Goal: Task Accomplishment & Management: Use online tool/utility

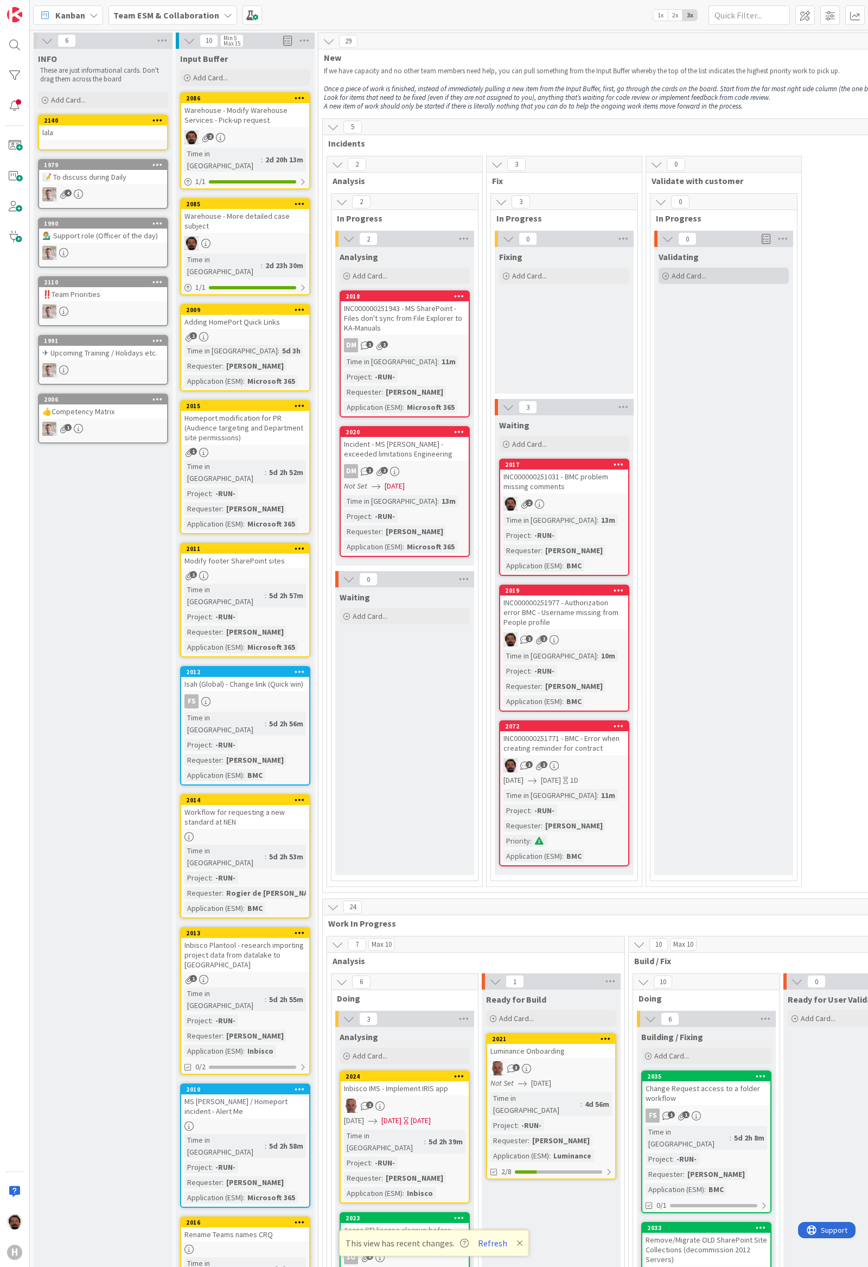
click at [678, 274] on span "Add Card..." at bounding box center [689, 276] width 35 height 10
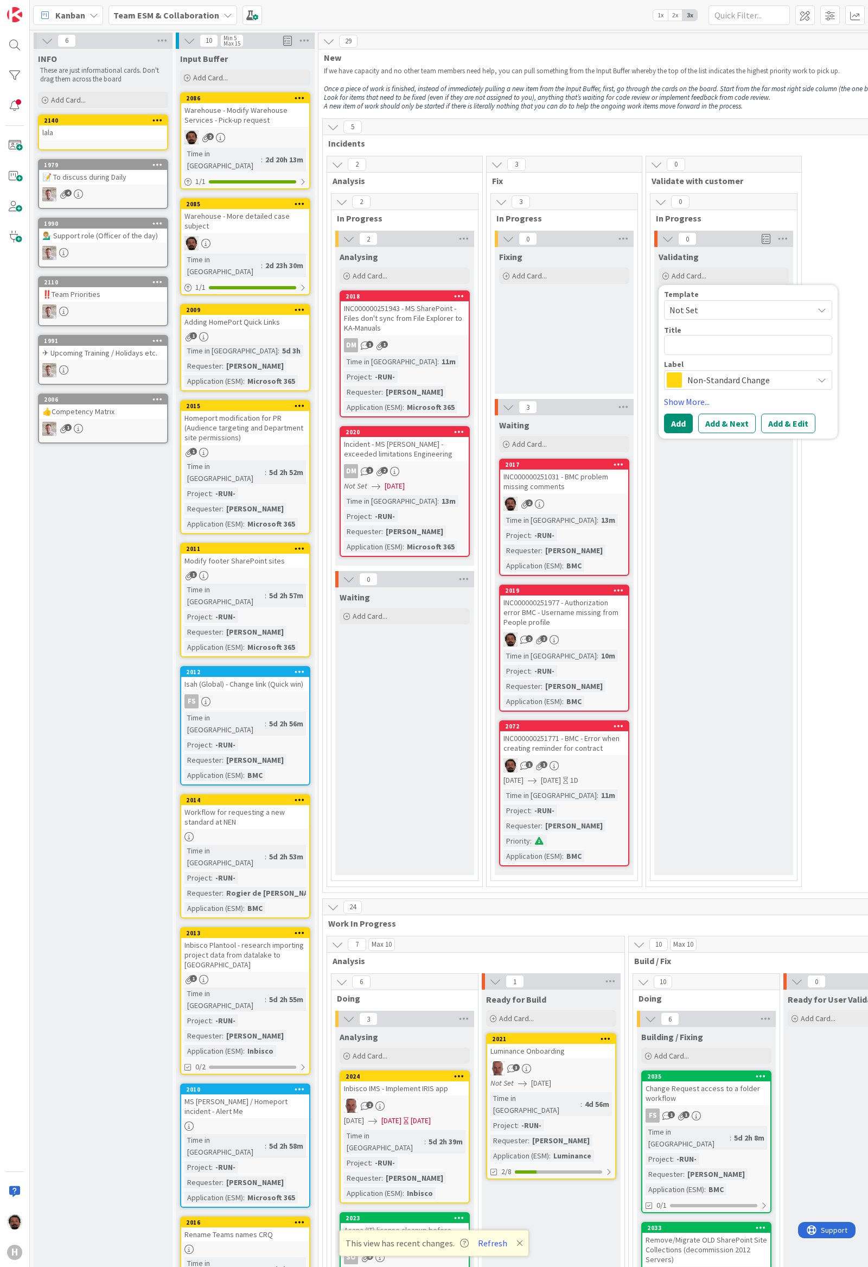
click at [713, 302] on span "Not Set" at bounding box center [748, 310] width 168 height 20
click at [717, 308] on span "Not Set" at bounding box center [738, 310] width 136 height 14
click at [724, 344] on textarea at bounding box center [748, 345] width 168 height 20
click at [719, 341] on textarea at bounding box center [748, 345] width 168 height 20
paste textarea "MS SharePoint - Engineering Absence Calendar - Flows failed"
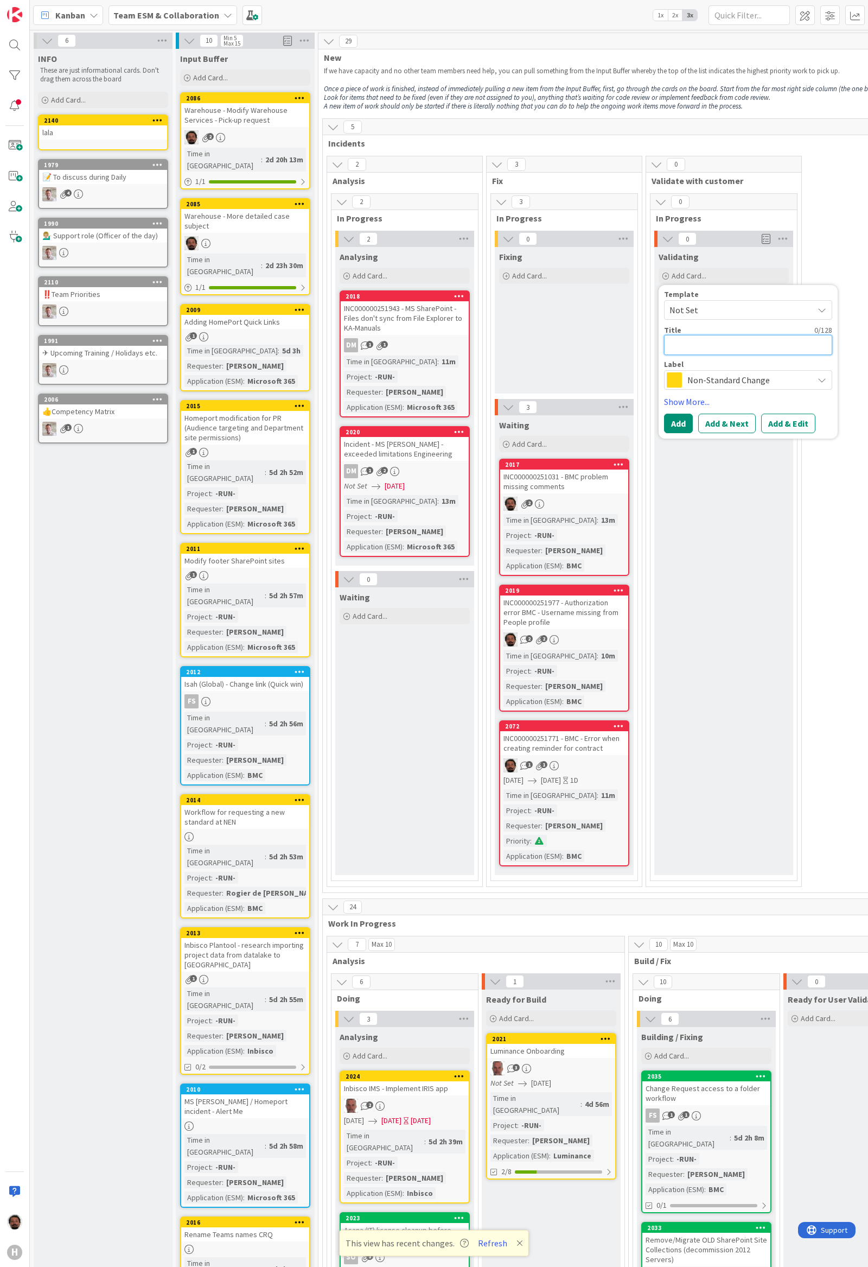
type textarea "x"
type textarea "MS SharePoint - Engineering Absence Calendar - Flows failed"
click at [794, 397] on span "Non-Standard Change" at bounding box center [748, 392] width 121 height 15
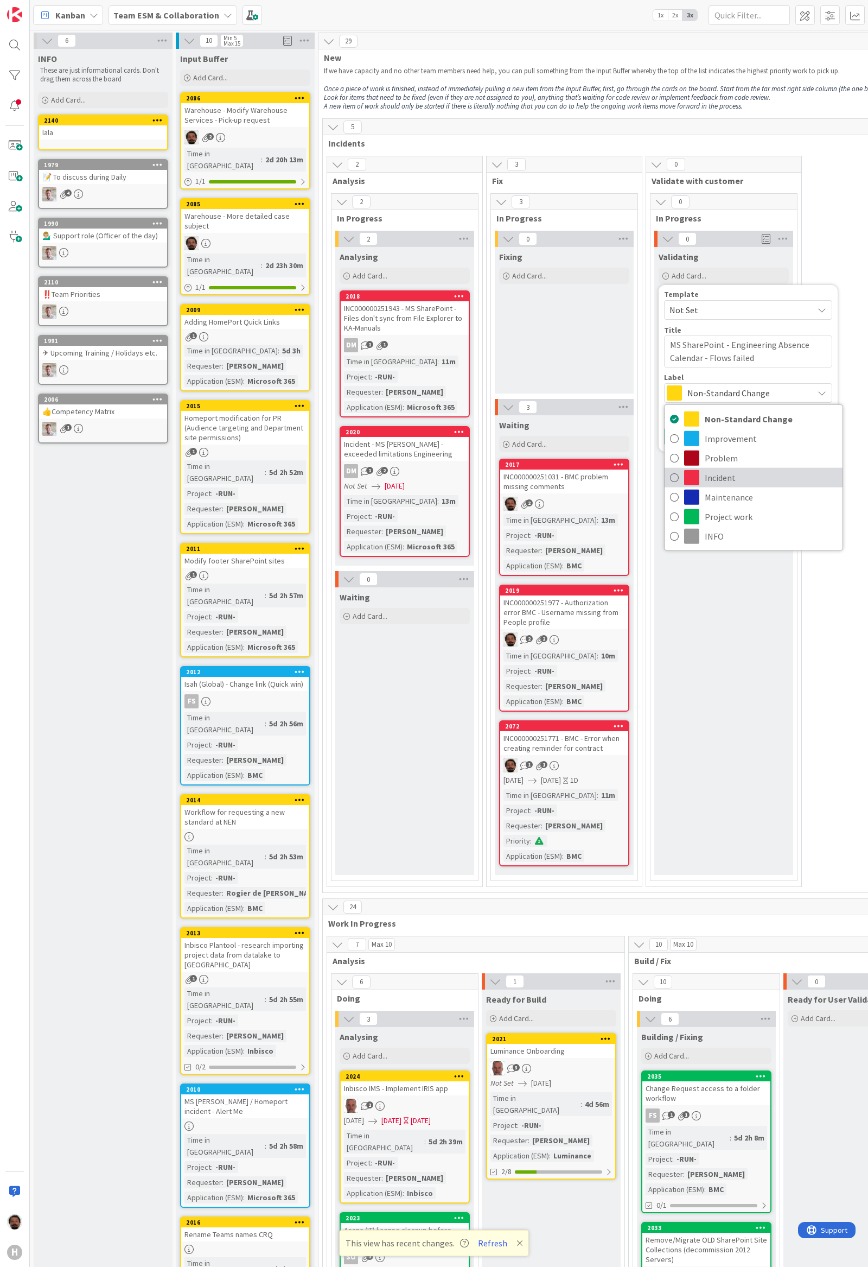
click at [721, 476] on span "Incident" at bounding box center [771, 478] width 132 height 16
type textarea "x"
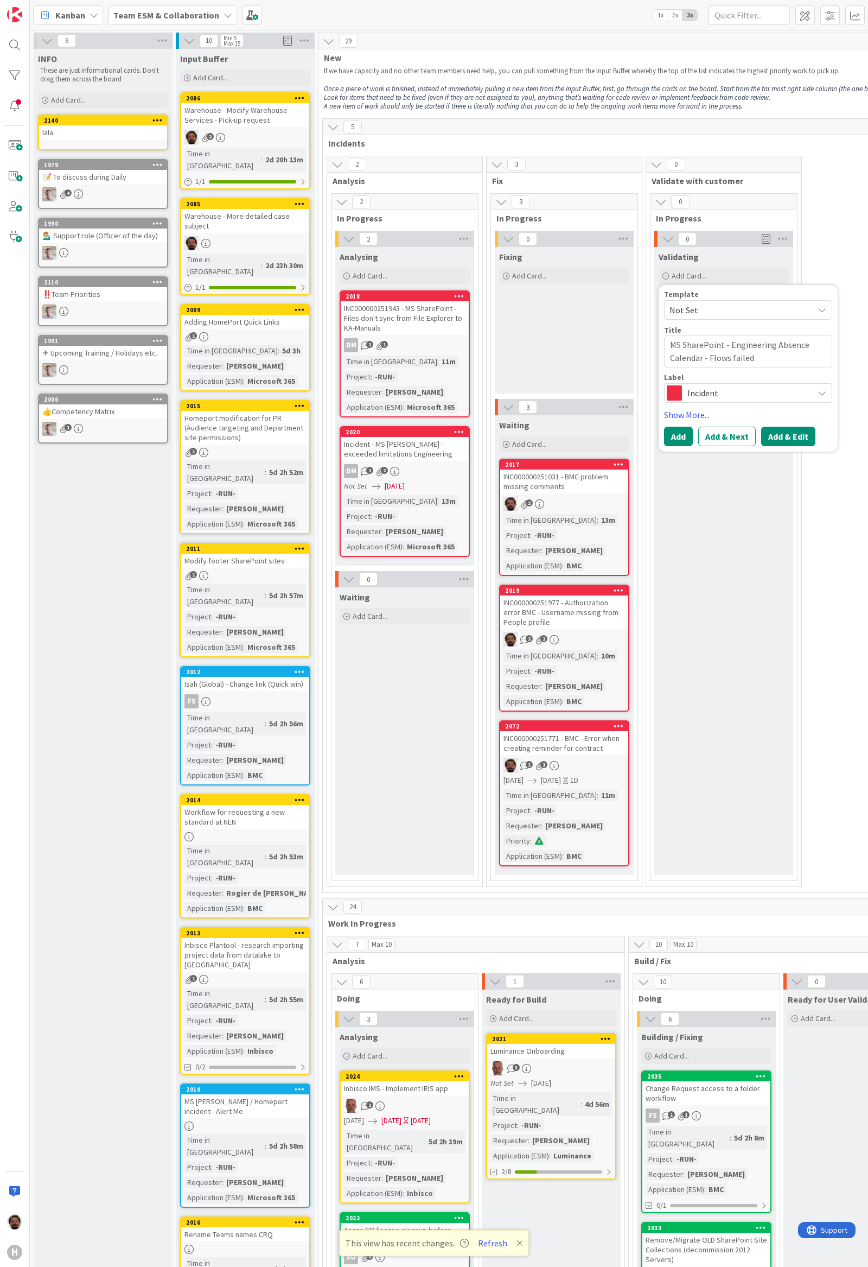
click at [800, 435] on button "Add & Edit" at bounding box center [789, 437] width 54 height 20
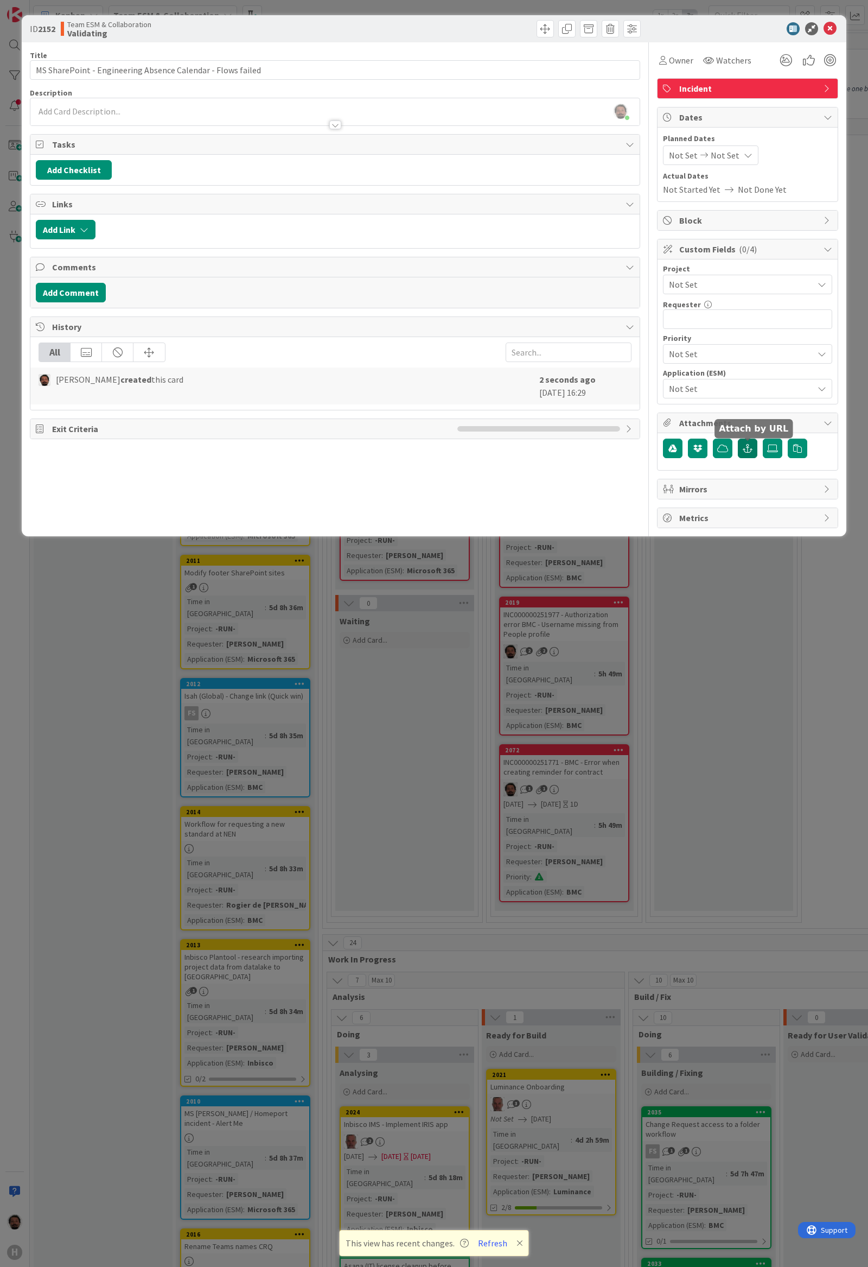
click at [752, 450] on icon "button" at bounding box center [748, 448] width 10 height 9
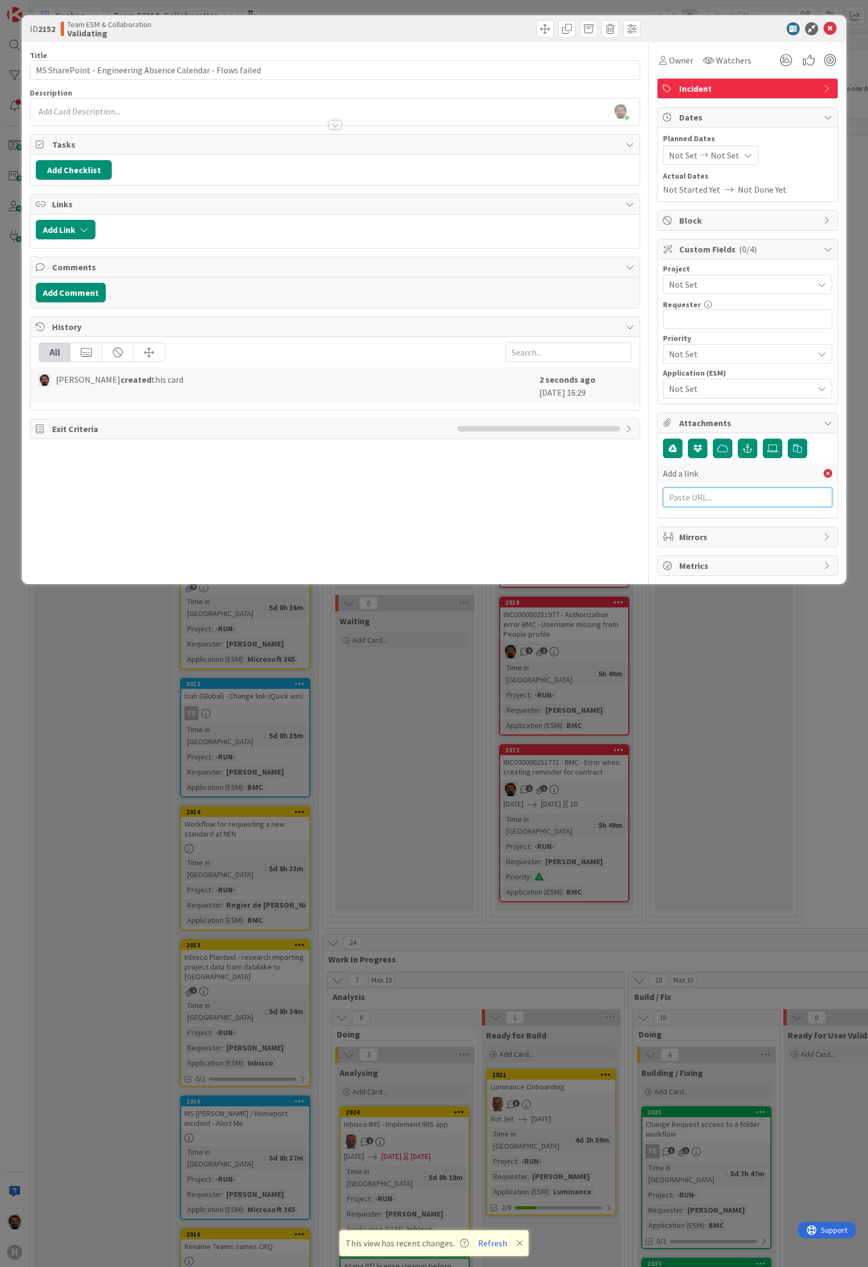
click at [732, 498] on input "text" at bounding box center [747, 497] width 169 height 20
paste input "[URL][PERSON_NAME][DOMAIN_NAME]"
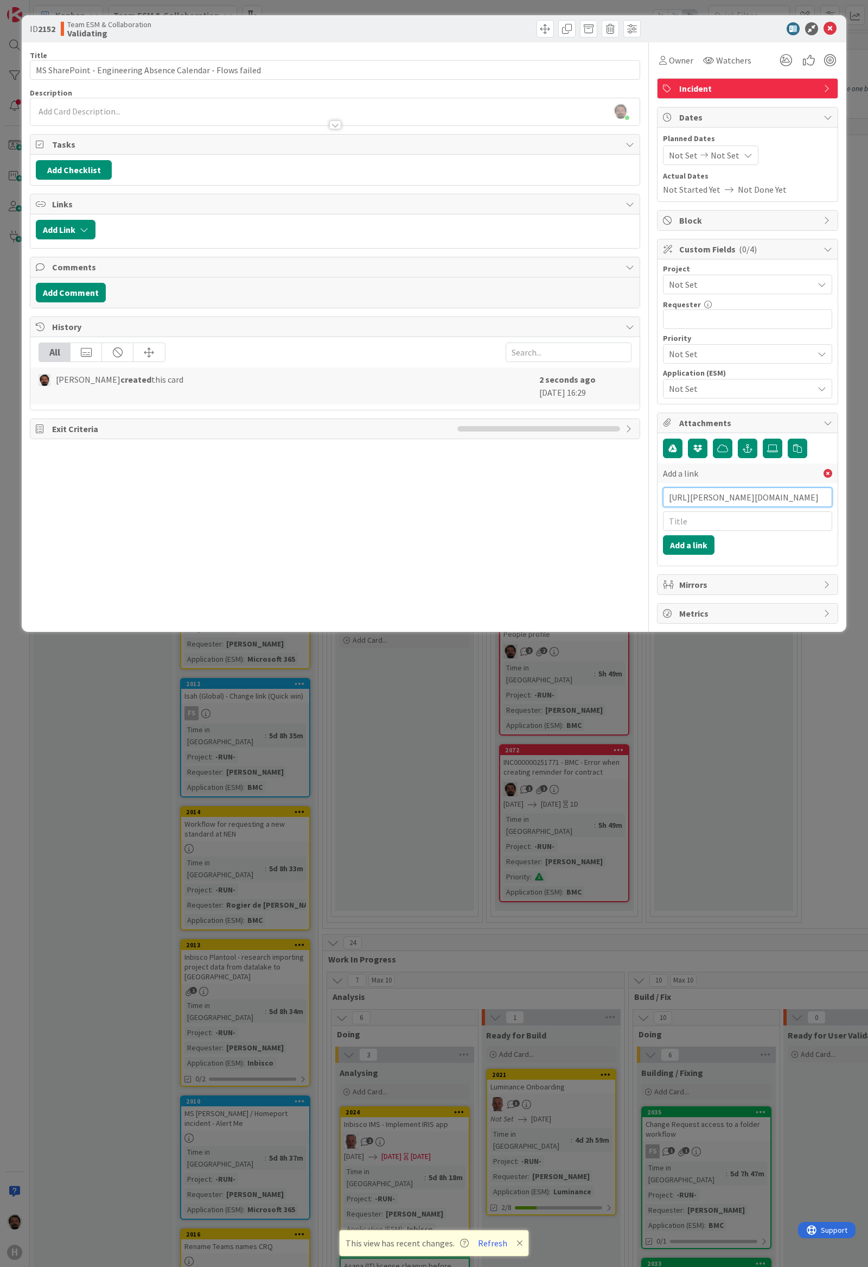
scroll to position [0, 200]
type input "[URL][PERSON_NAME][DOMAIN_NAME]"
click at [727, 522] on input "text" at bounding box center [747, 521] width 169 height 20
paste input "INC000000252215"
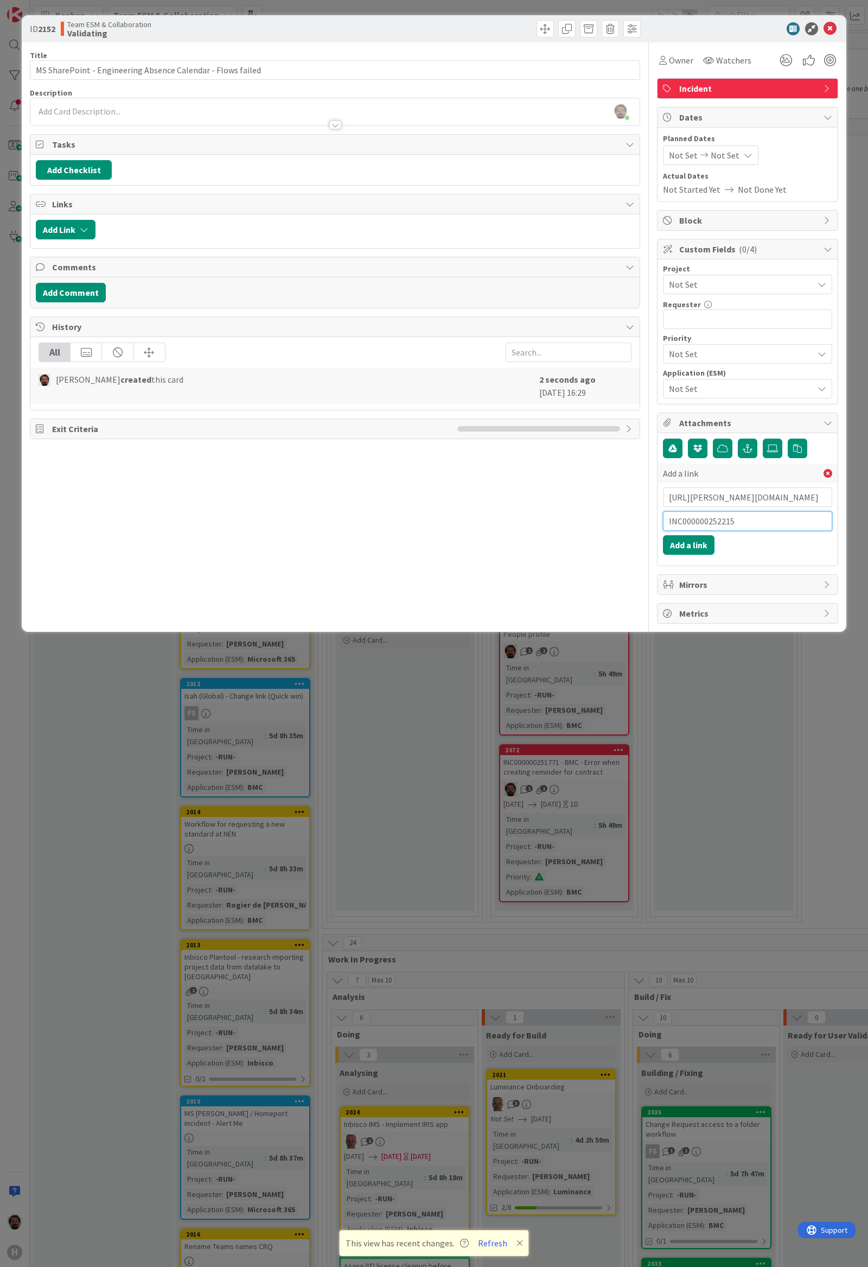
type input "INC000000252215"
click at [139, 111] on div "[PERSON_NAME] just joined" at bounding box center [335, 111] width 610 height 27
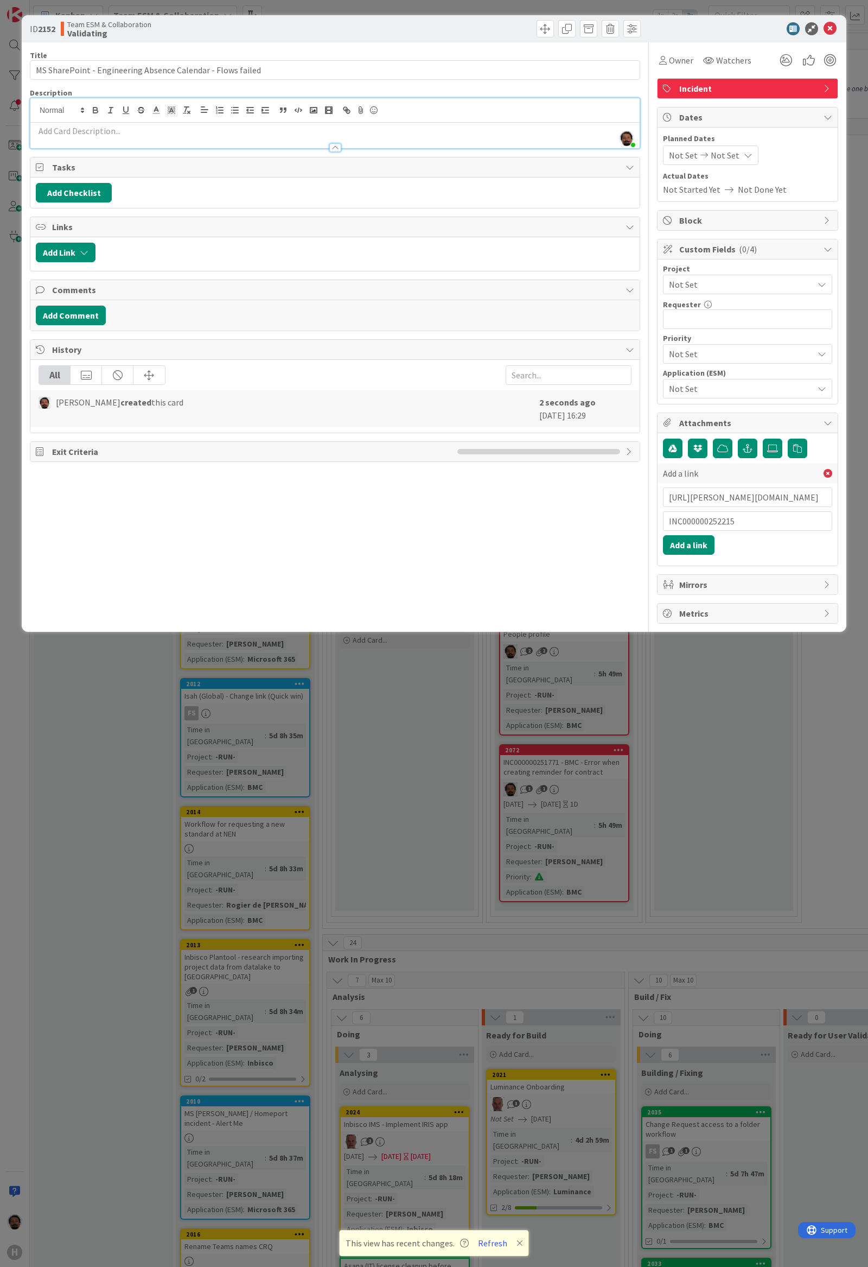
click at [144, 132] on p at bounding box center [335, 131] width 599 height 12
click at [129, 131] on p at bounding box center [335, 131] width 599 height 12
click at [154, 131] on p at bounding box center [335, 131] width 599 height 12
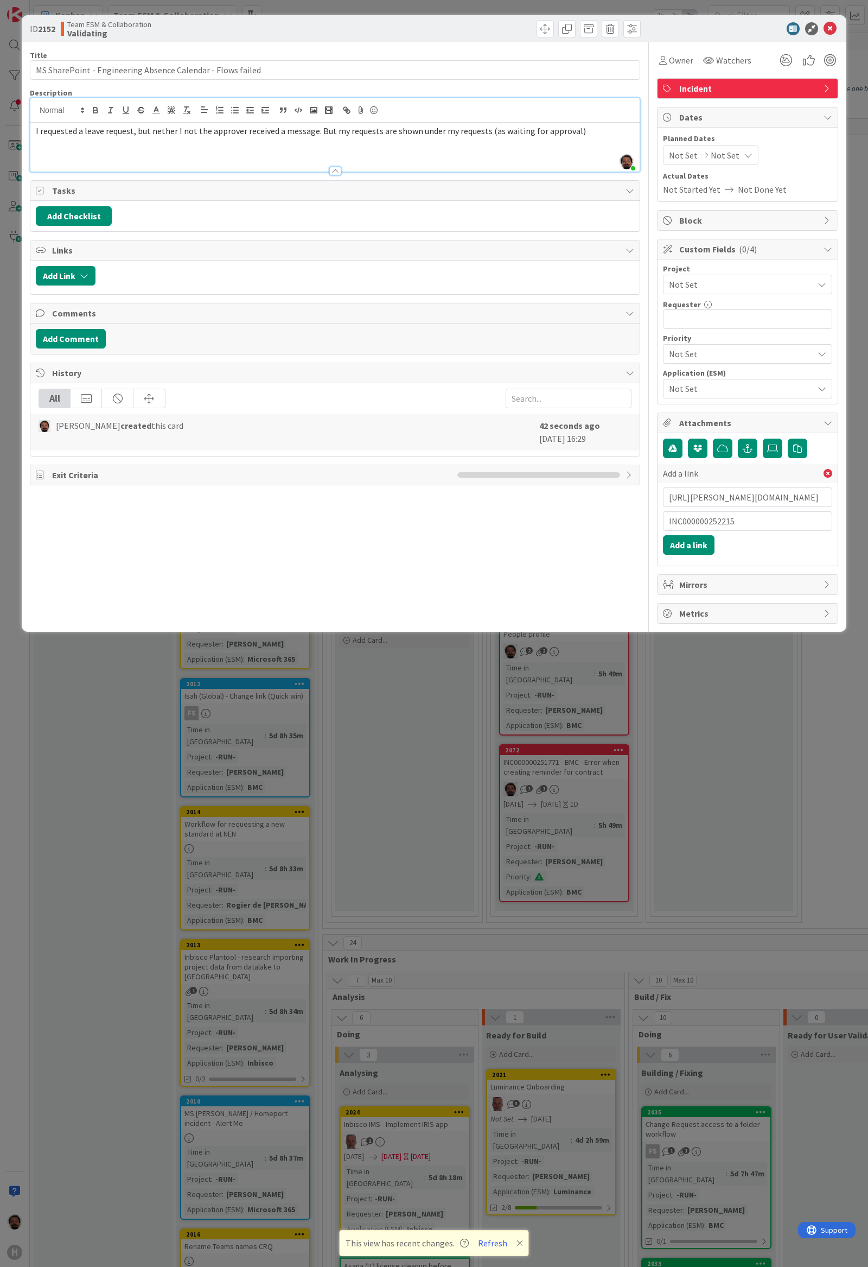
drag, startPoint x: 583, startPoint y: 132, endPoint x: -225, endPoint y: 128, distance: 808.2
click at [0, 128] on html "[PERSON_NAME] Team ESM & Collaboration 1x 2x 3x 6 INFO These are just informati…" at bounding box center [434, 633] width 868 height 1267
drag, startPoint x: 185, startPoint y: 148, endPoint x: -80, endPoint y: 150, distance: 264.9
click at [0, 150] on html "[PERSON_NAME] Team ESM & Collaboration 1x 2x 3x 6 INFO These are just informati…" at bounding box center [434, 633] width 868 height 1267
click at [75, 346] on button "Add Comment" at bounding box center [71, 339] width 70 height 20
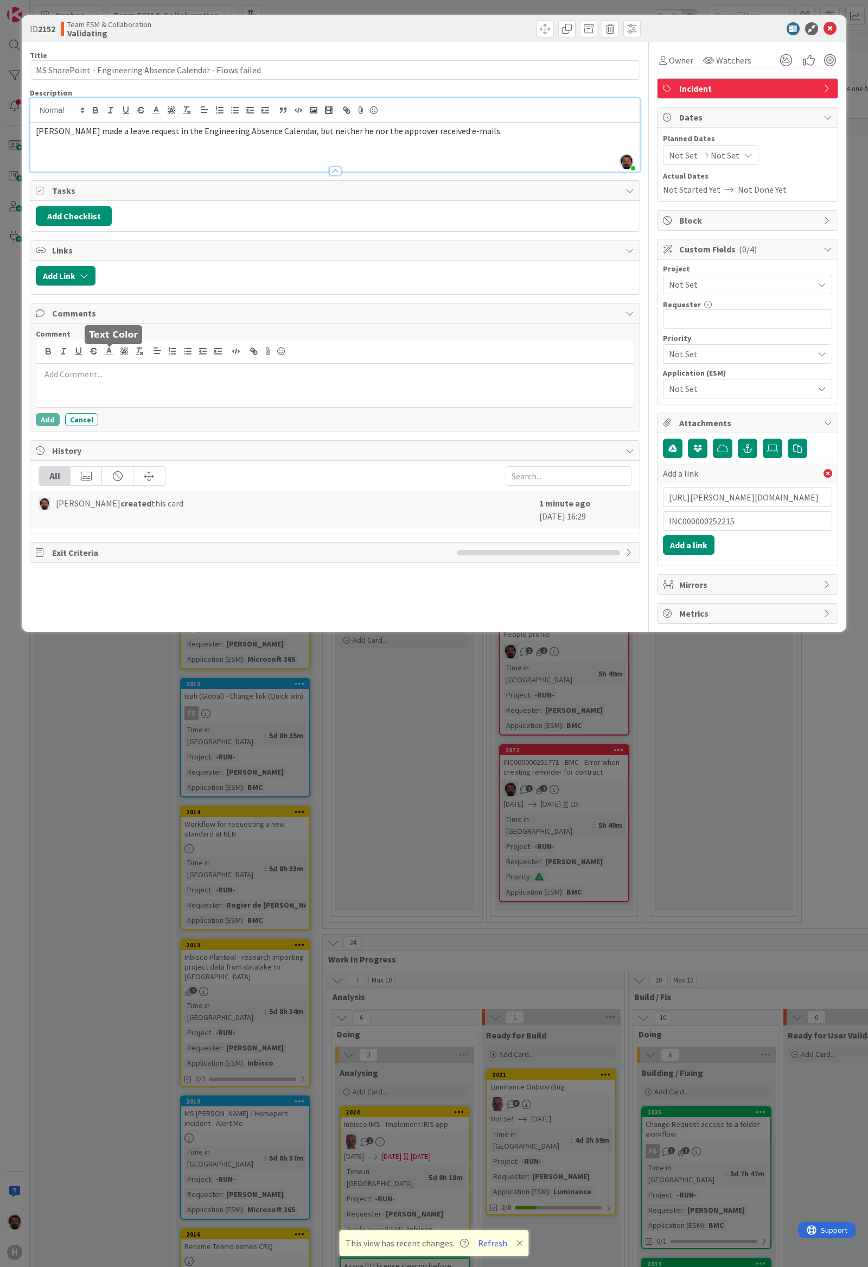
click at [174, 375] on p at bounding box center [335, 374] width 589 height 12
click at [148, 139] on p at bounding box center [335, 143] width 599 height 12
click at [142, 380] on p at bounding box center [335, 374] width 589 height 12
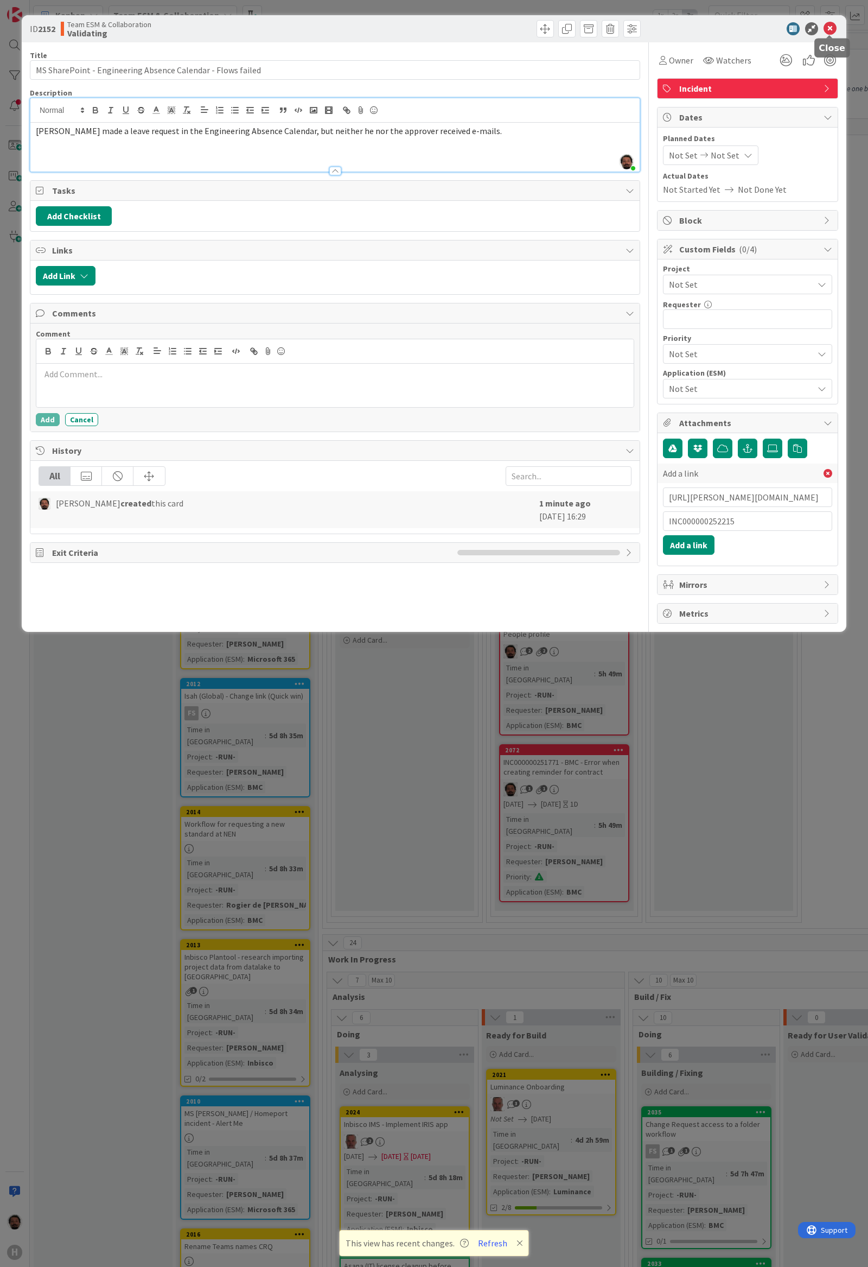
click at [826, 26] on icon at bounding box center [830, 28] width 13 height 13
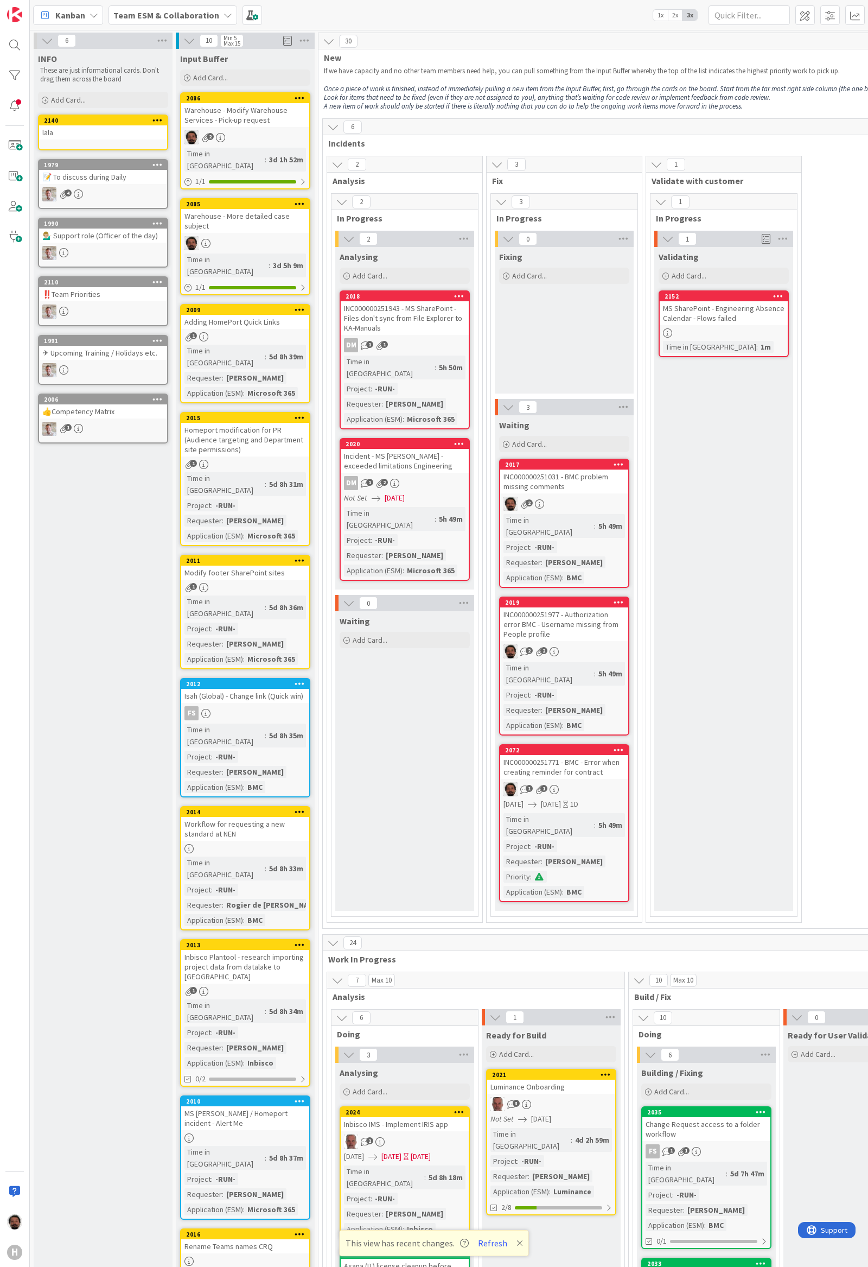
click at [405, 322] on div "INC000000251943 - MS SharePoint - Files don't sync from File Explorer to KA-Man…" at bounding box center [405, 318] width 128 height 34
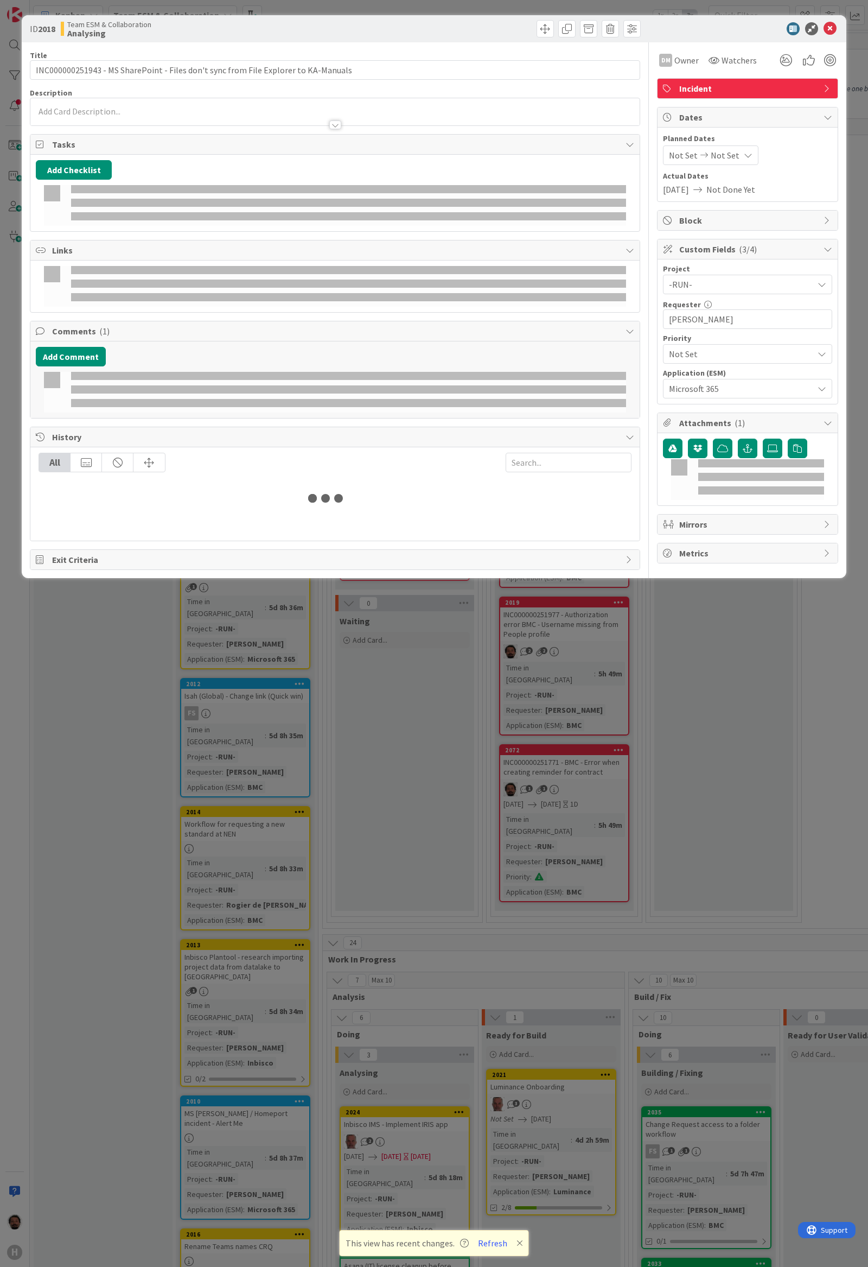
type input "INC000000251943 - MS SharePoint - Files don't sync from File Explorer to KA-Man…"
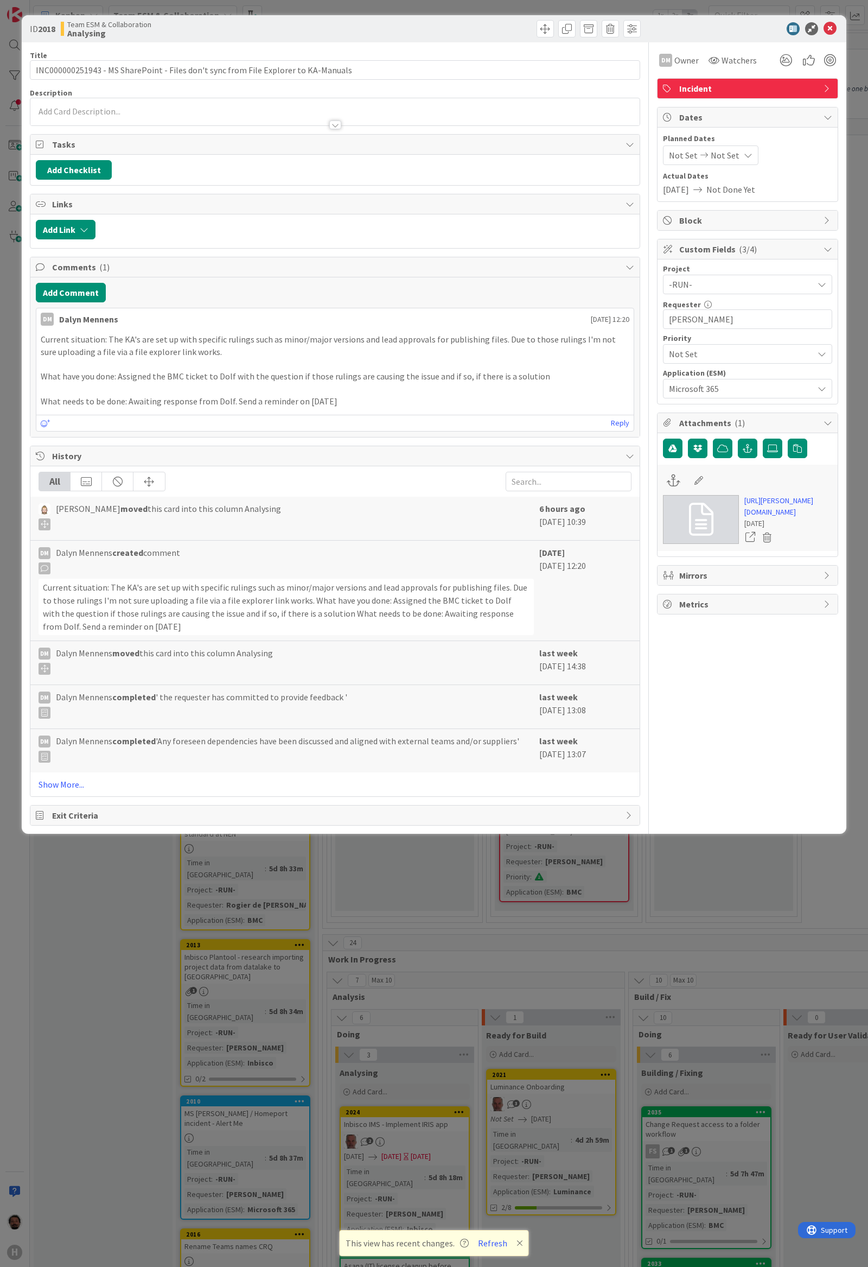
drag, startPoint x: 361, startPoint y: 407, endPoint x: 22, endPoint y: 346, distance: 344.6
click at [22, 346] on div "ID 2018 Team ESM & Collaboration Analysing Title 84 / 128 INC000000251943 - MS …" at bounding box center [434, 424] width 825 height 819
copy div "Current situation: The KA's are set up with specific rulings such as minor/majo…"
click at [832, 34] on body "[PERSON_NAME] Team ESM & Collaboration 1x 2x 3x 6 INFO These are just informati…" at bounding box center [434, 633] width 868 height 1267
click at [826, 30] on icon at bounding box center [830, 28] width 13 height 13
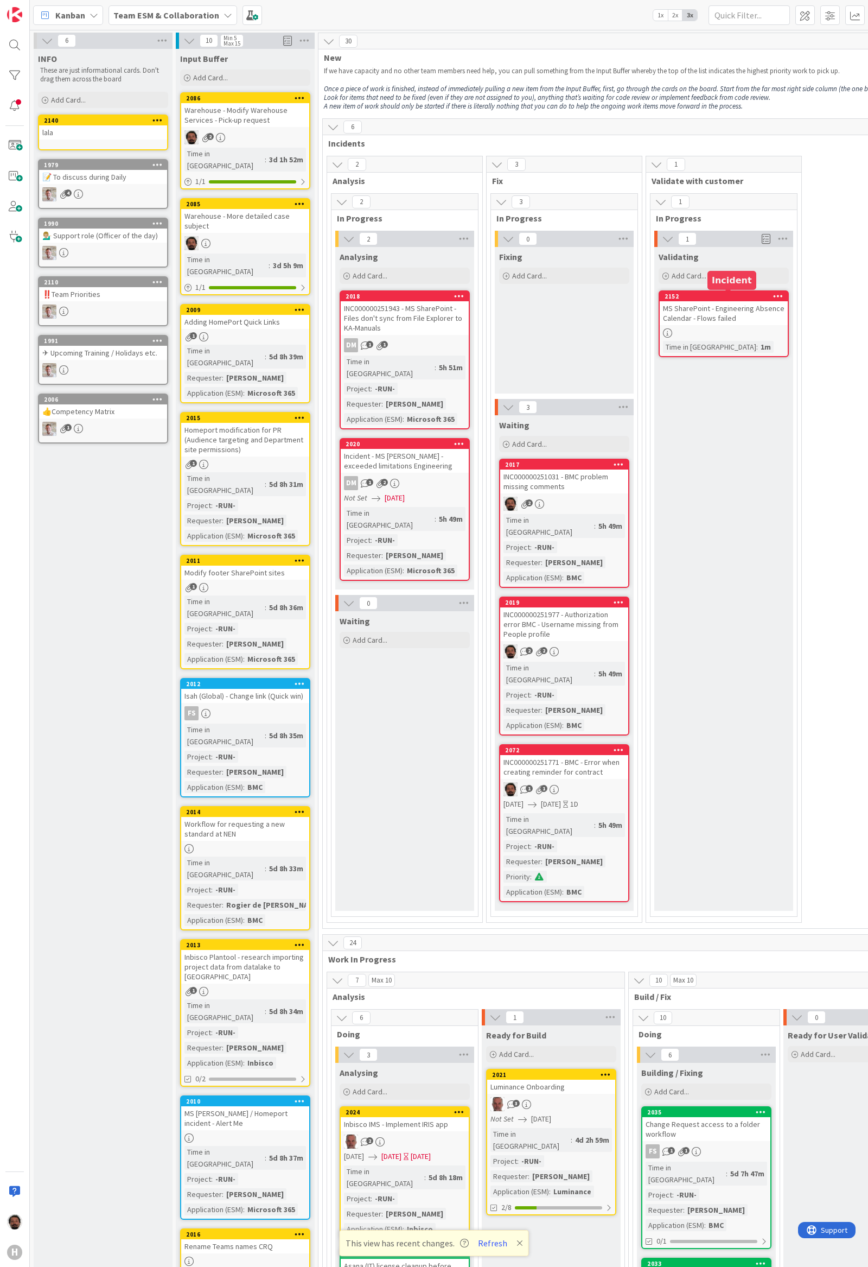
click at [726, 319] on div "MS SharePoint - Engineering Absence Calendar - Flows failed" at bounding box center [724, 313] width 128 height 24
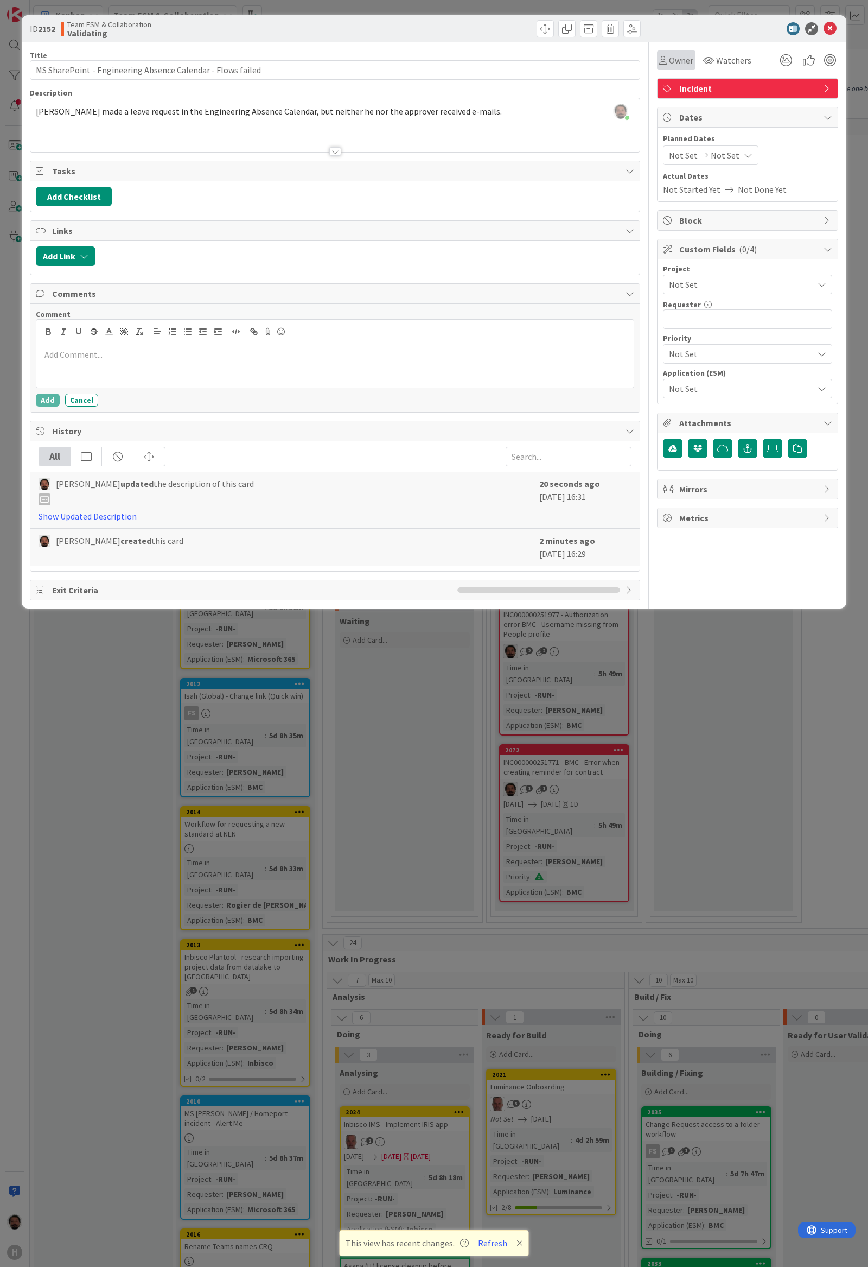
click at [684, 56] on span "Owner" at bounding box center [681, 60] width 24 height 13
click at [700, 143] on span "[PERSON_NAME]" at bounding box center [725, 140] width 53 height 16
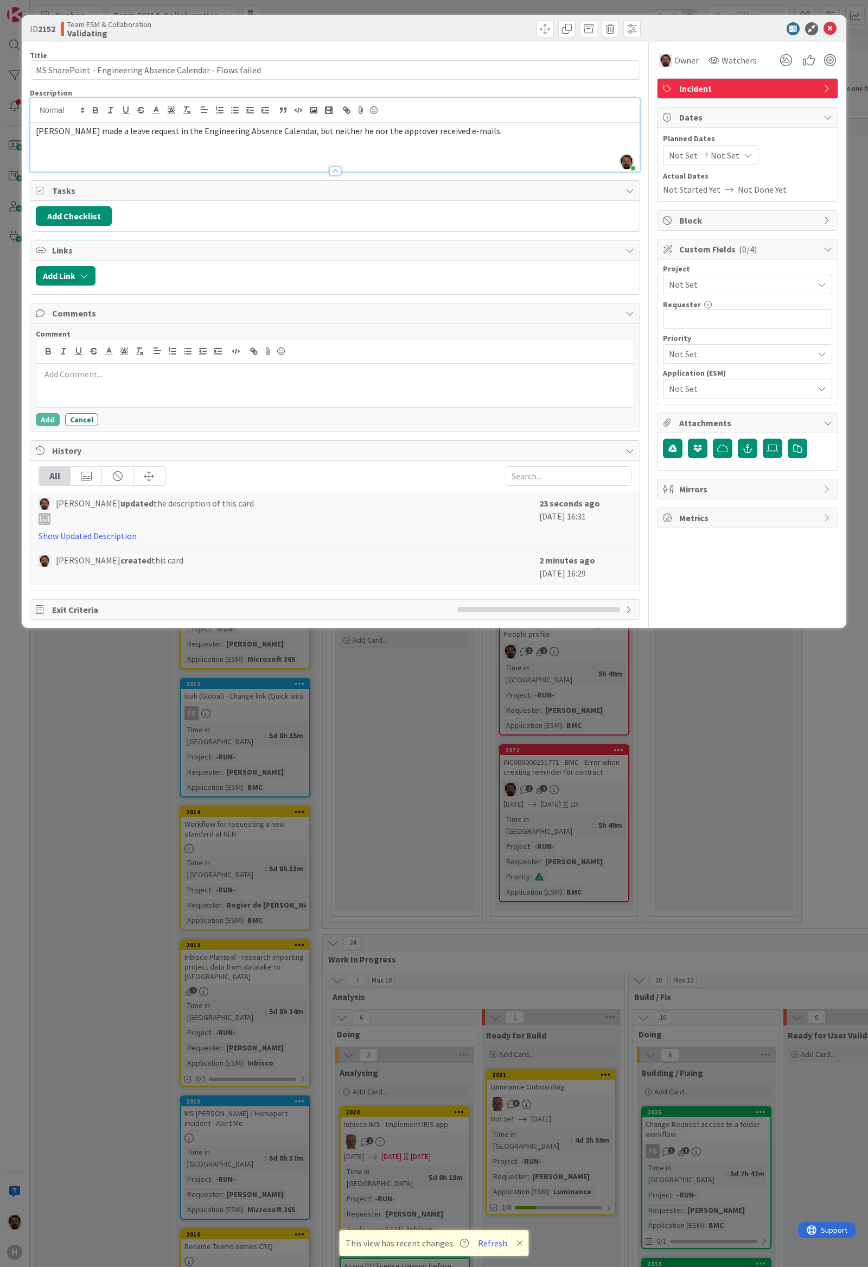
click at [513, 116] on div "[PERSON_NAME] just joined [PERSON_NAME] made a leave request in the Engineering…" at bounding box center [335, 134] width 610 height 73
click at [516, 137] on p "[PERSON_NAME] made a leave request in the Engineering Absence Calendar, but nei…" at bounding box center [335, 131] width 599 height 12
click at [179, 385] on div at bounding box center [335, 385] width 598 height 43
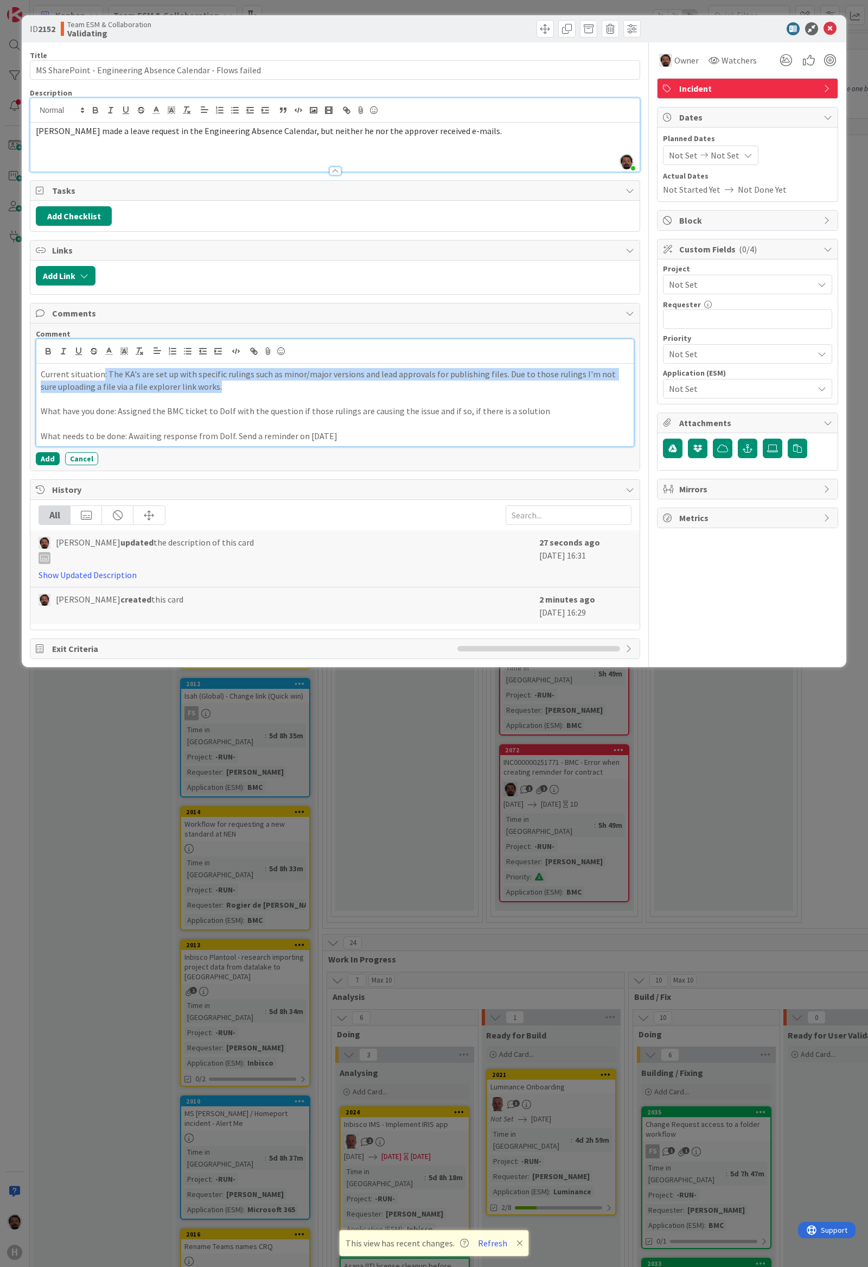
drag, startPoint x: 215, startPoint y: 392, endPoint x: 103, endPoint y: 377, distance: 113.4
click at [103, 377] on p "Current situation: The KA's are set up with specific rulings such as minor/majo…" at bounding box center [335, 380] width 589 height 24
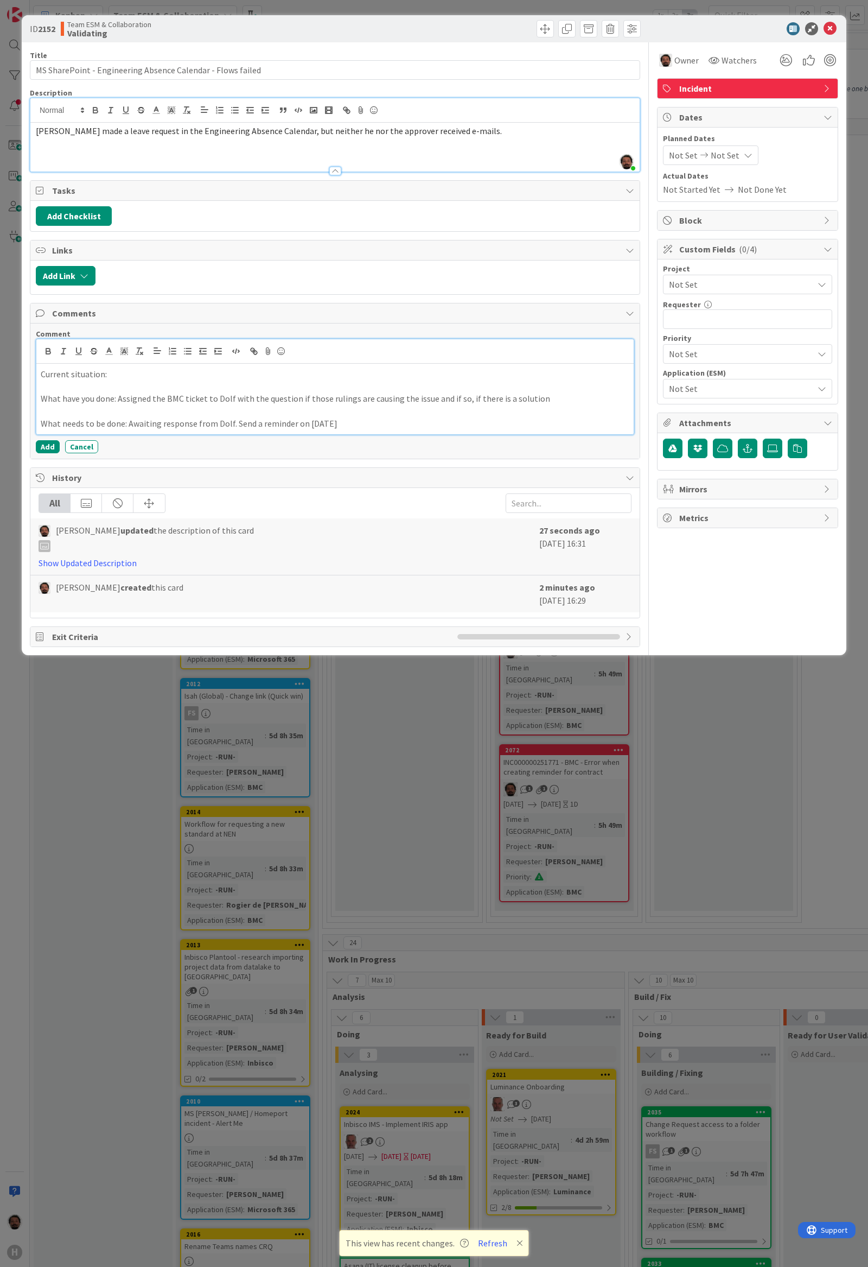
drag, startPoint x: 374, startPoint y: 424, endPoint x: 127, endPoint y: 434, distance: 247.2
click at [127, 434] on div "Current situation: What have you done: Assigned the BMC ticket to Dolf with the…" at bounding box center [335, 399] width 598 height 71
drag, startPoint x: 118, startPoint y: 396, endPoint x: 607, endPoint y: 403, distance: 489.1
click at [607, 403] on p "What have you done: Assigned the BMC ticket to Dolf with the question if those …" at bounding box center [335, 398] width 589 height 12
click at [182, 377] on p "Current situation:" at bounding box center [335, 374] width 589 height 12
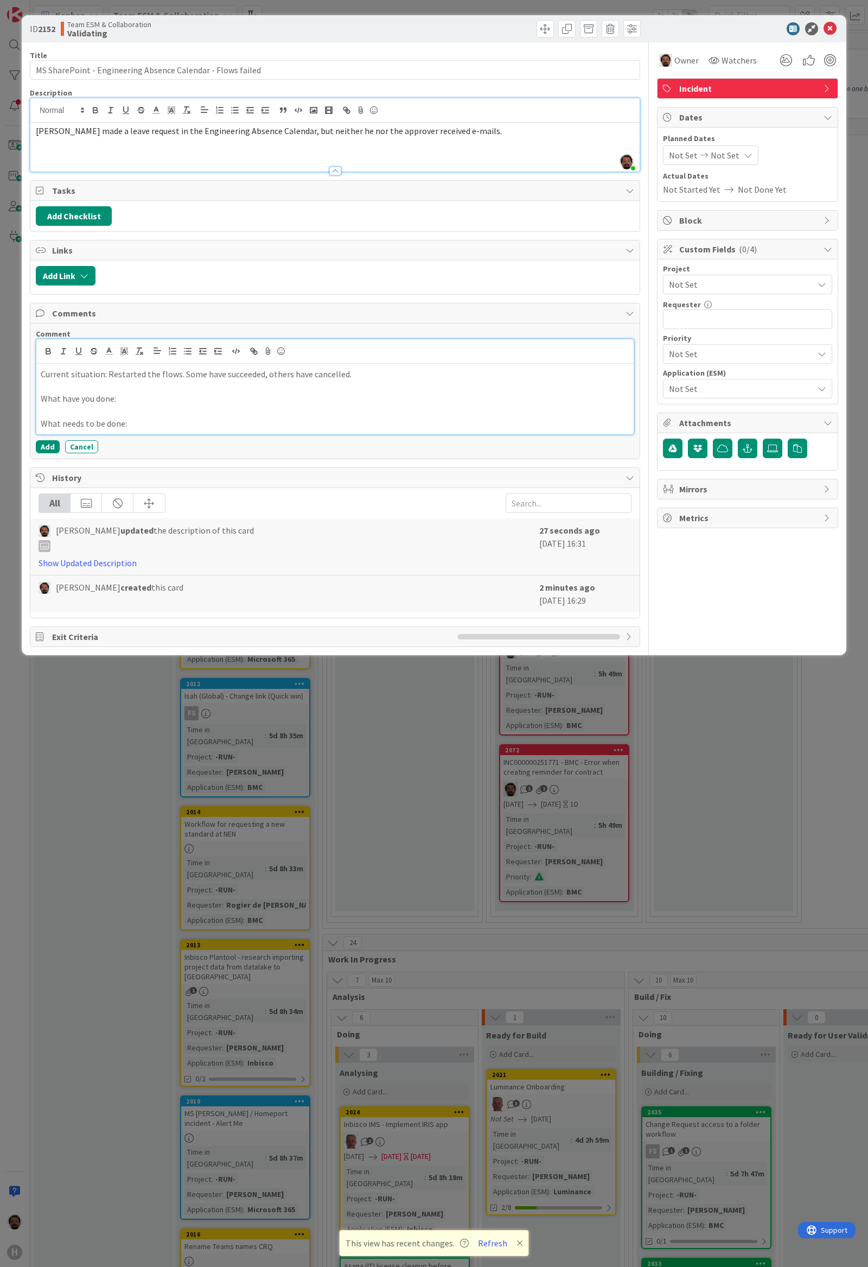
click at [107, 378] on p "Current situation: Restarted the flows. Some have succeeded, others have cancel…" at bounding box center [335, 374] width 589 height 12
click at [126, 398] on p "What have you done:" at bounding box center [335, 398] width 589 height 12
click at [107, 377] on p "Current situation: Restarted the flows. Some have succeeded, others have cancel…" at bounding box center [335, 374] width 589 height 12
click at [166, 398] on p "What have you done:" at bounding box center [335, 398] width 589 height 12
click at [107, 379] on p "Current situation: Restarted the flows. Some have succeeded, others have cancel…" at bounding box center [335, 374] width 589 height 12
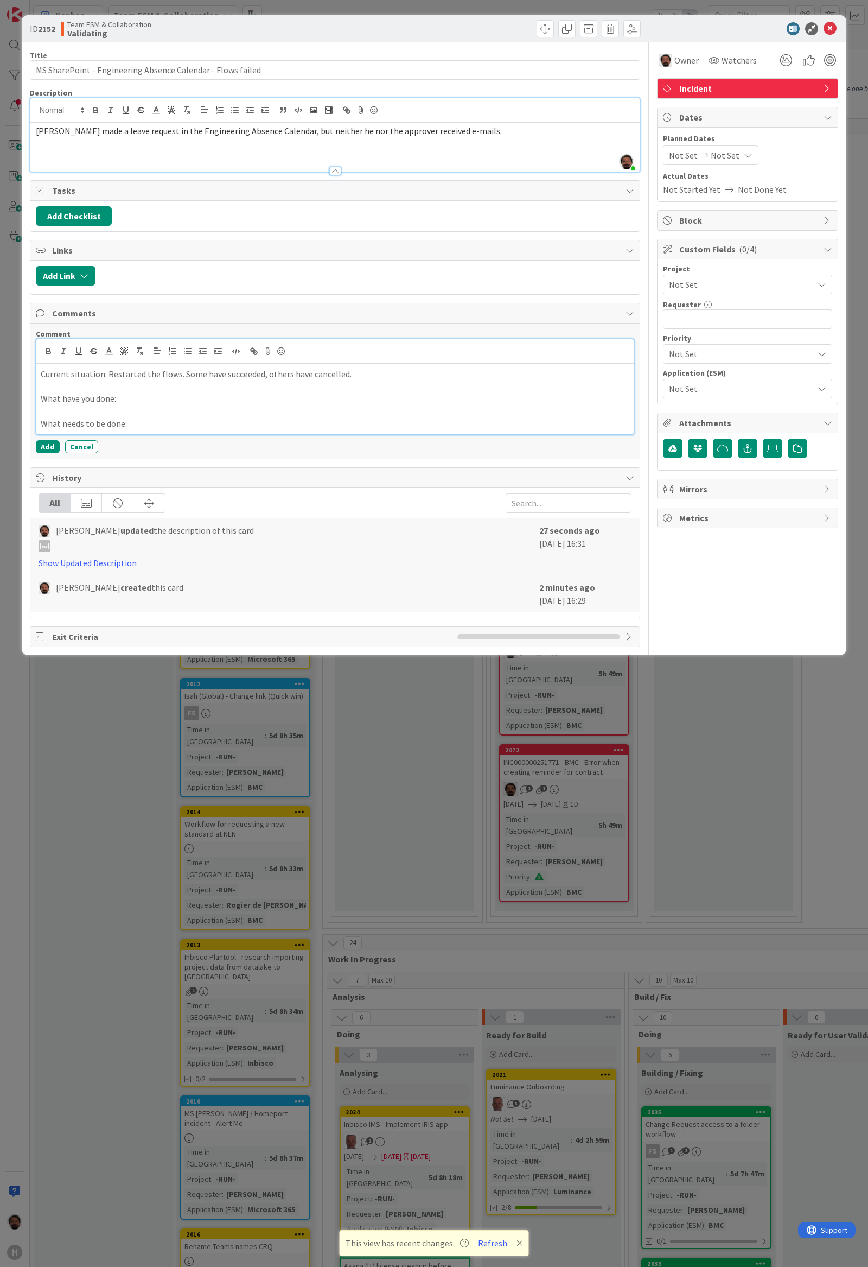
click at [148, 404] on p "What have you done:" at bounding box center [335, 398] width 589 height 12
click at [192, 400] on p "What have you done:" at bounding box center [335, 398] width 589 height 12
click at [192, 426] on p "What needs to be done:" at bounding box center [335, 423] width 589 height 12
click at [237, 427] on p "What needs to be done: Update from [PERSON_NAME] regarding that the leave reque…" at bounding box center [335, 423] width 589 height 12
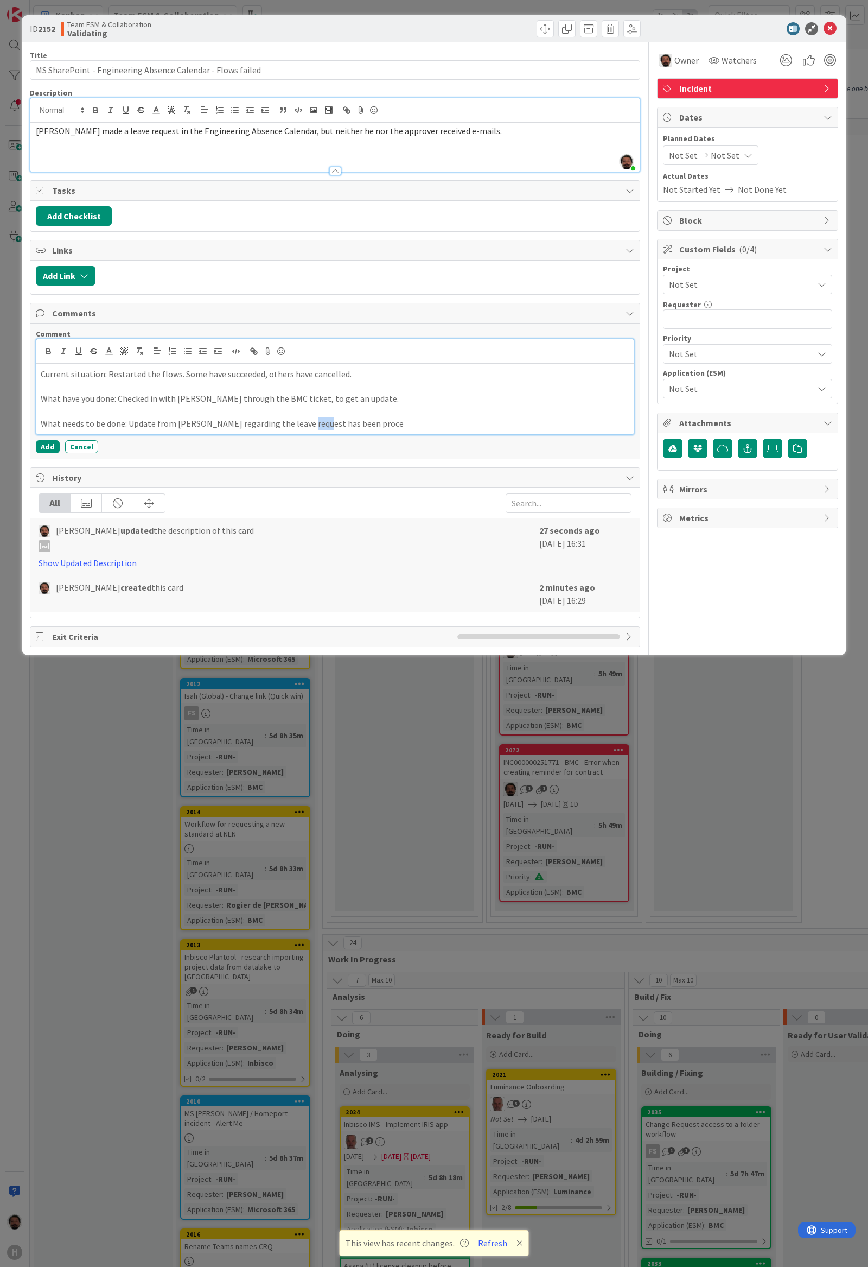
drag, startPoint x: 297, startPoint y: 426, endPoint x: 312, endPoint y: 429, distance: 14.5
click at [312, 429] on p "What needs to be done: Update from [PERSON_NAME] regarding the leave request ha…" at bounding box center [335, 423] width 589 height 12
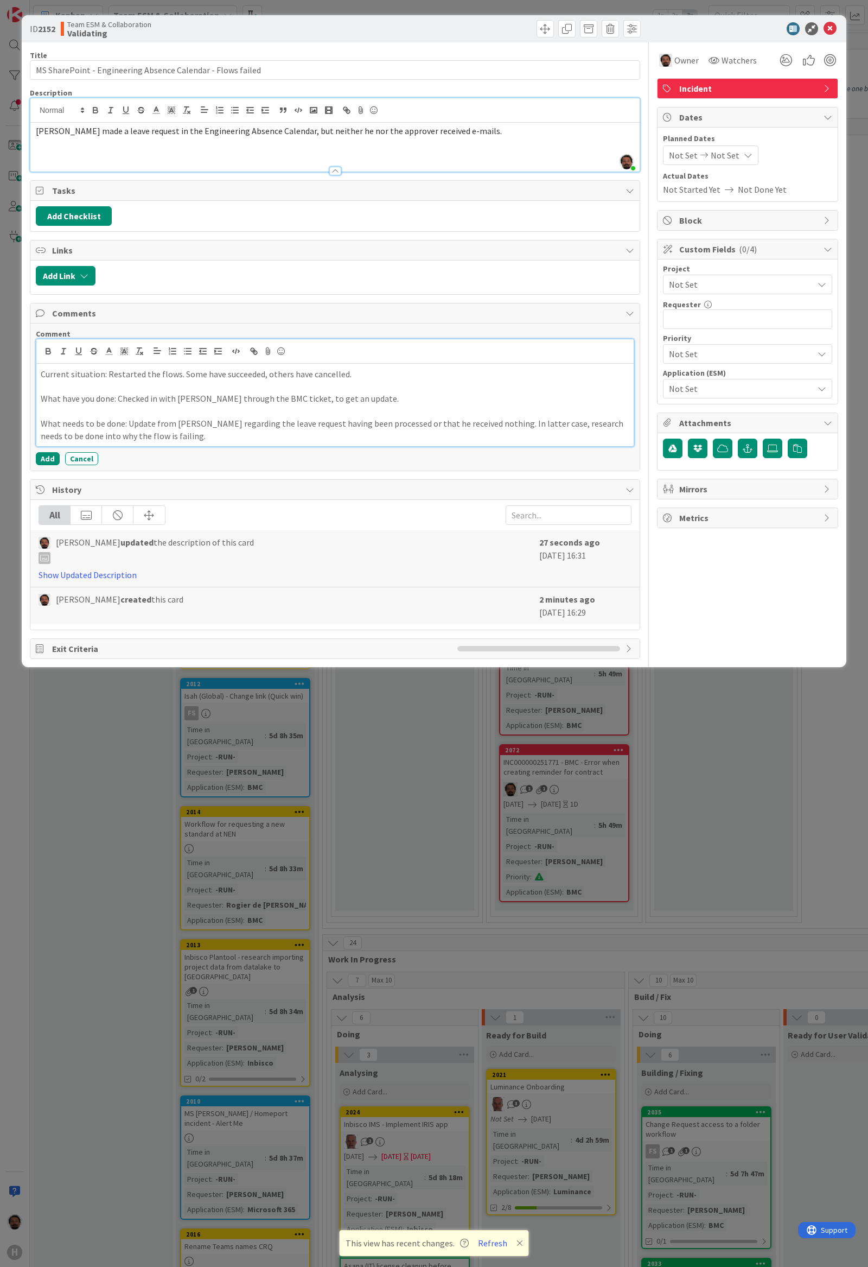
click at [312, 435] on p "What needs to be done: Update from [PERSON_NAME] regarding the leave request ha…" at bounding box center [335, 429] width 589 height 24
click at [303, 446] on div "Current situation: Restarted the flows. Some have succeeded, others have cancel…" at bounding box center [335, 405] width 598 height 83
click at [190, 439] on p "What needs to be done: Update from [PERSON_NAME] regarding the leave request ha…" at bounding box center [335, 429] width 589 height 24
click at [182, 446] on div "Current situation: Restarted the flows. Some have succeeded, others have cancel…" at bounding box center [335, 405] width 598 height 83
click at [182, 442] on p "What needs to be done: Update from [PERSON_NAME] regarding the leave request ha…" at bounding box center [335, 429] width 589 height 24
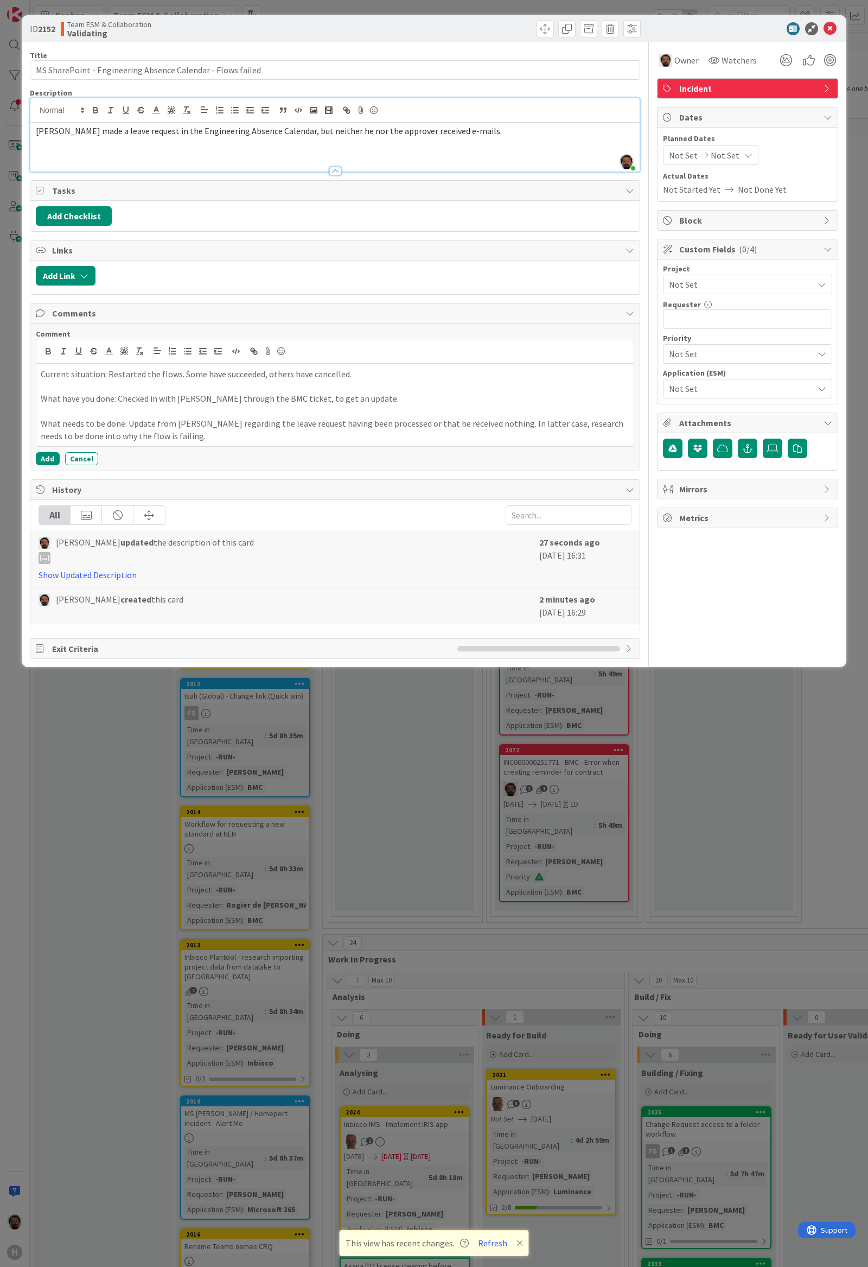
click at [532, 139] on div "[PERSON_NAME] made a leave request in the Engineering Absence Calendar, but nei…" at bounding box center [335, 147] width 610 height 49
click at [288, 72] on input "MS SharePoint - Engineering Absence Calendar - Flows failed" at bounding box center [335, 70] width 611 height 20
click at [552, 161] on div at bounding box center [335, 165] width 610 height 11
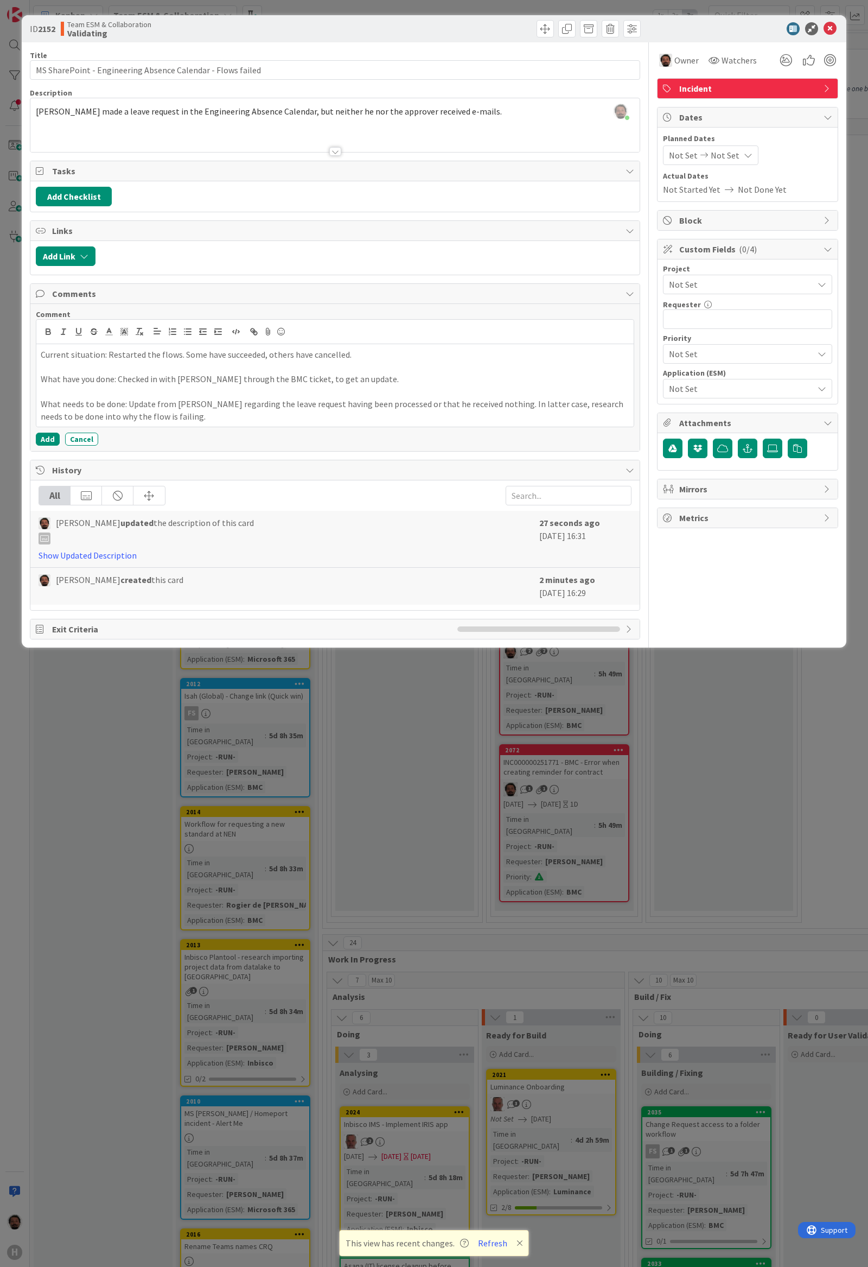
click at [479, 149] on div at bounding box center [335, 138] width 610 height 28
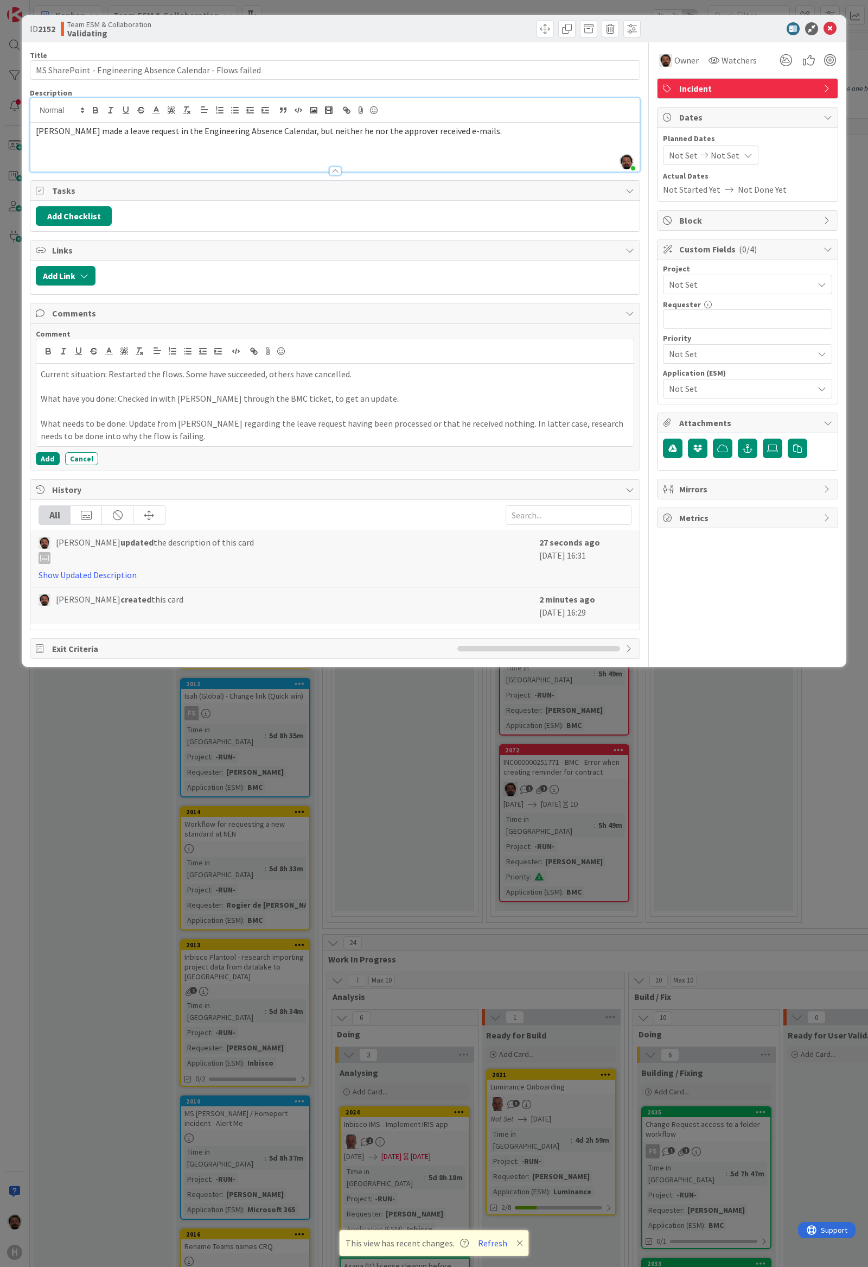
click at [315, 151] on div "[PERSON_NAME] made a leave request in the Engineering Absence Calendar, but nei…" at bounding box center [335, 147] width 610 height 49
click at [534, 148] on div "[PERSON_NAME] made a leave request in the Engineering Absence Calendar, but nei…" at bounding box center [335, 147] width 610 height 49
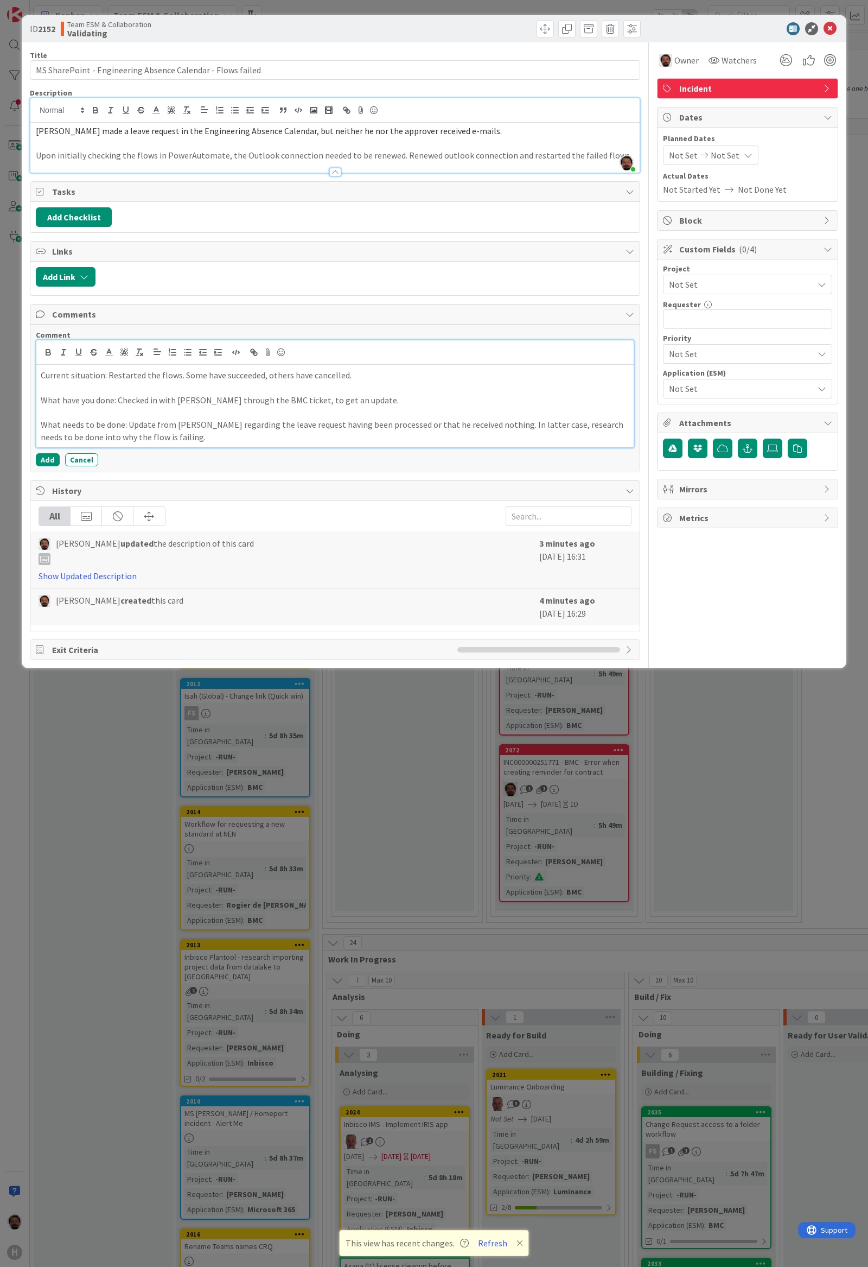
click at [230, 440] on p "What needs to be done: Update from [PERSON_NAME] regarding the leave request ha…" at bounding box center [335, 430] width 589 height 24
drag, startPoint x: 129, startPoint y: 428, endPoint x: 255, endPoint y: 435, distance: 126.1
click at [255, 435] on p "What needs to be done: Update from [PERSON_NAME] regarding the leave request ha…" at bounding box center [335, 430] width 589 height 24
click at [261, 435] on p "What needs to be done: Update from [PERSON_NAME] regarding the leave request ha…" at bounding box center [335, 430] width 589 height 24
click at [282, 442] on p "What needs to be done: Update from [PERSON_NAME] regarding the leave request ha…" at bounding box center [335, 430] width 589 height 24
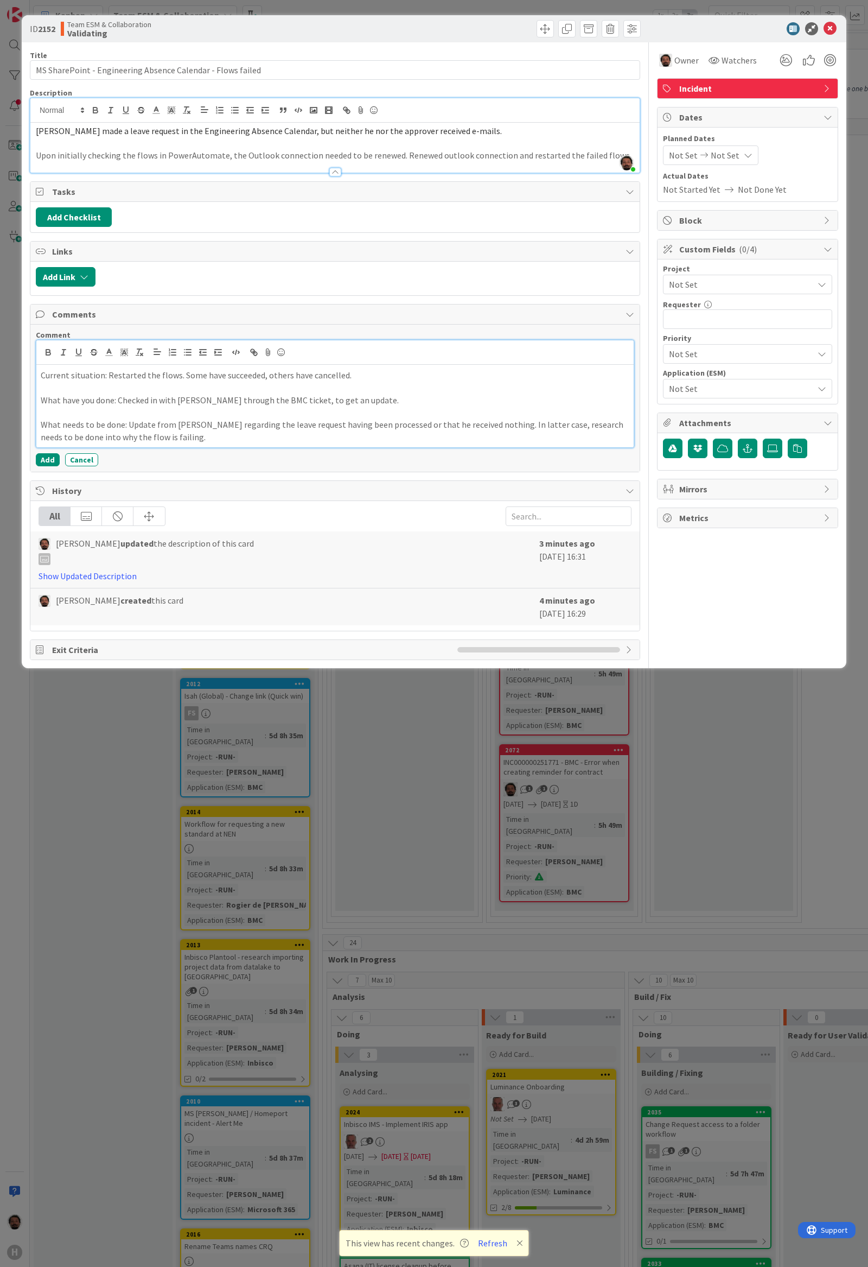
click at [245, 441] on p "What needs to be done: Update from [PERSON_NAME] regarding the leave request ha…" at bounding box center [335, 430] width 589 height 24
click at [50, 461] on button "Add" at bounding box center [48, 459] width 24 height 13
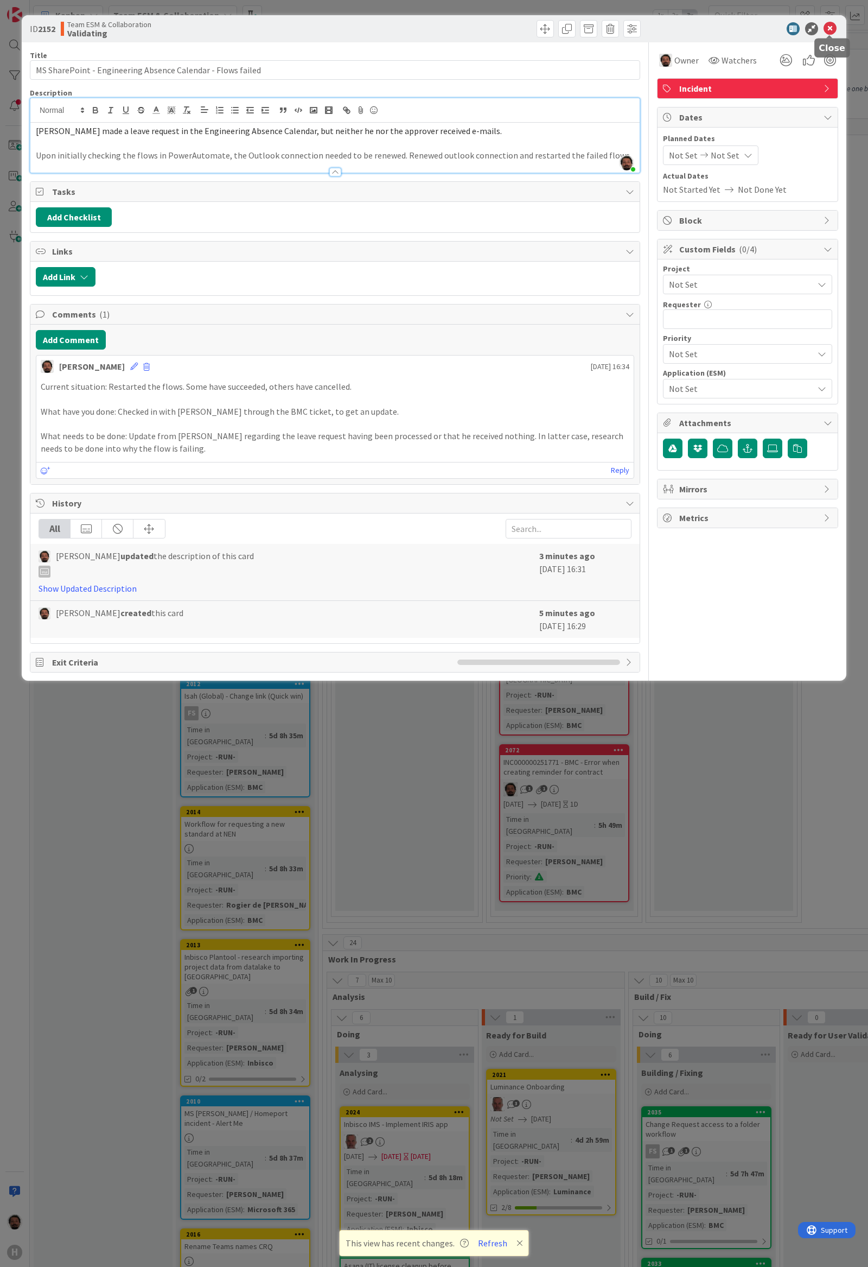
click at [833, 31] on icon at bounding box center [830, 28] width 13 height 13
